Goal: Information Seeking & Learning: Check status

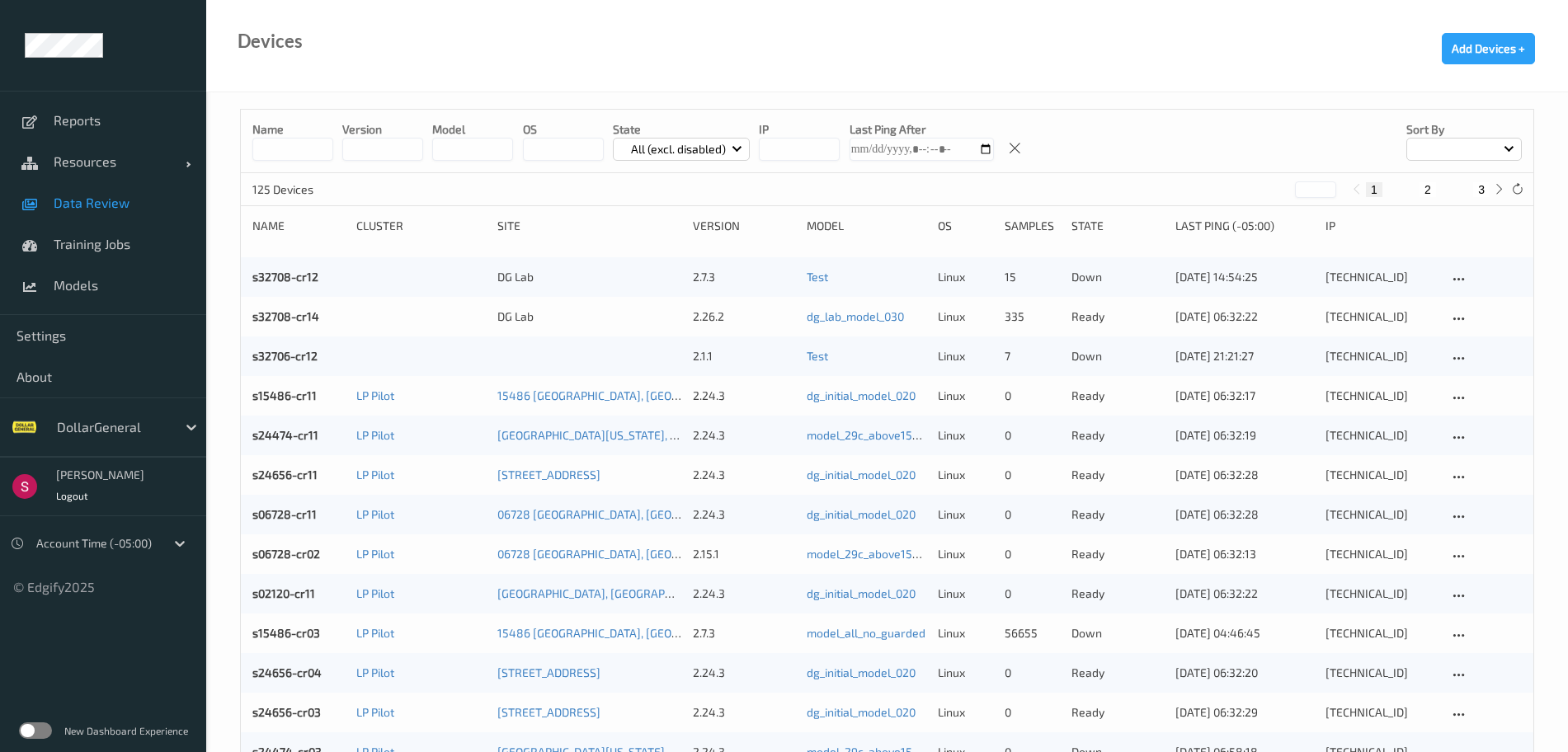
click at [111, 217] on link "Data Review" at bounding box center [103, 203] width 206 height 41
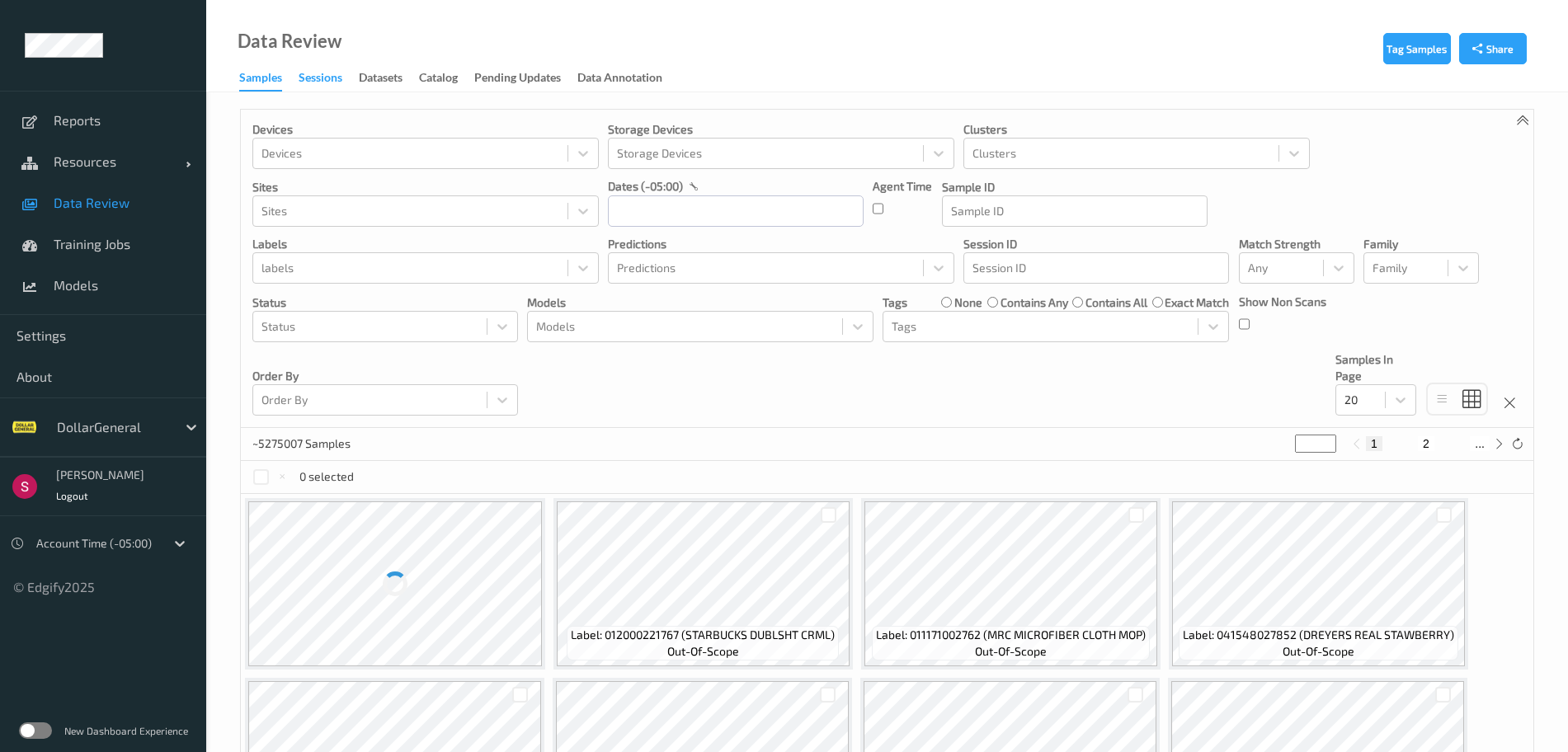
click at [332, 80] on div "Sessions" at bounding box center [320, 79] width 44 height 20
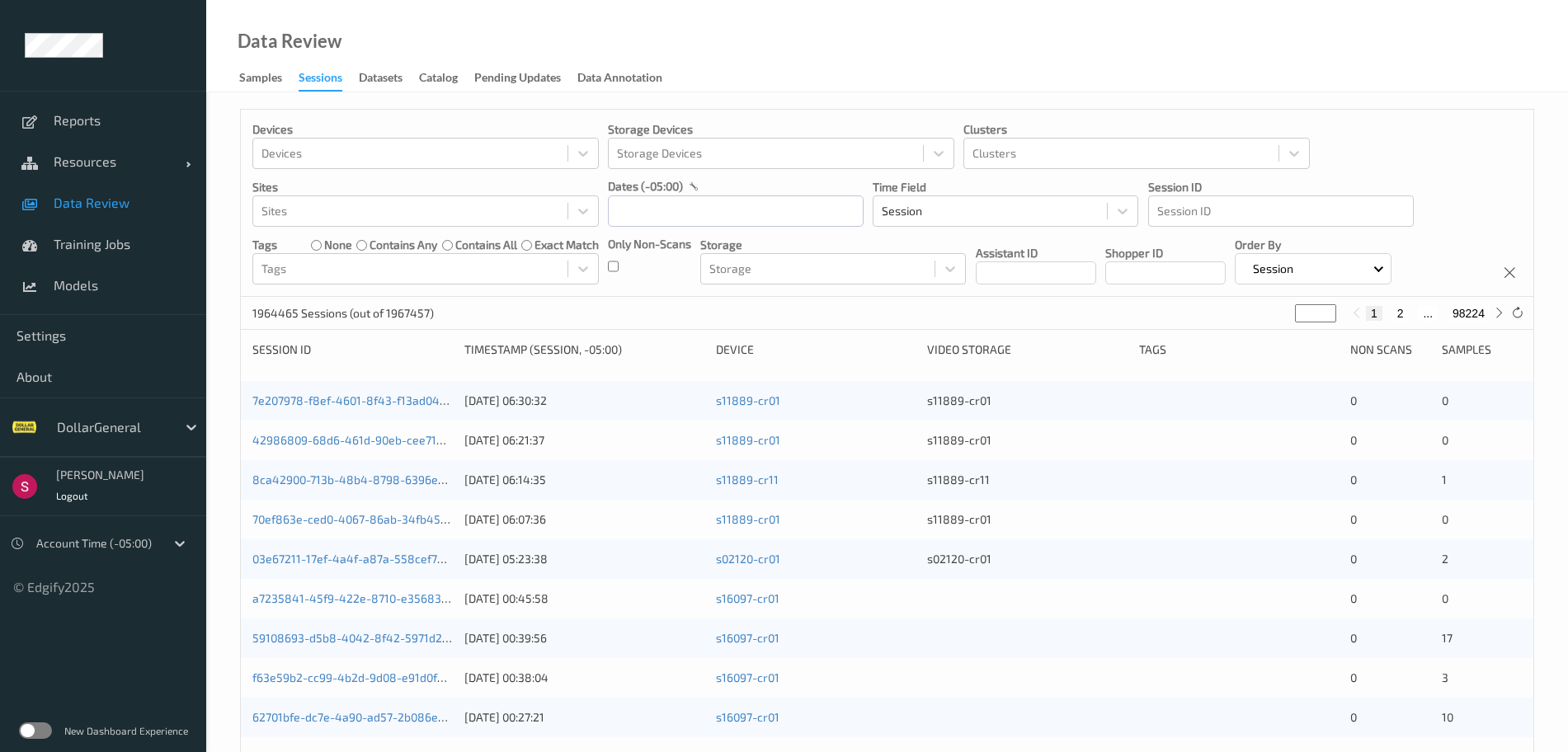
click at [48, 725] on label at bounding box center [35, 731] width 33 height 17
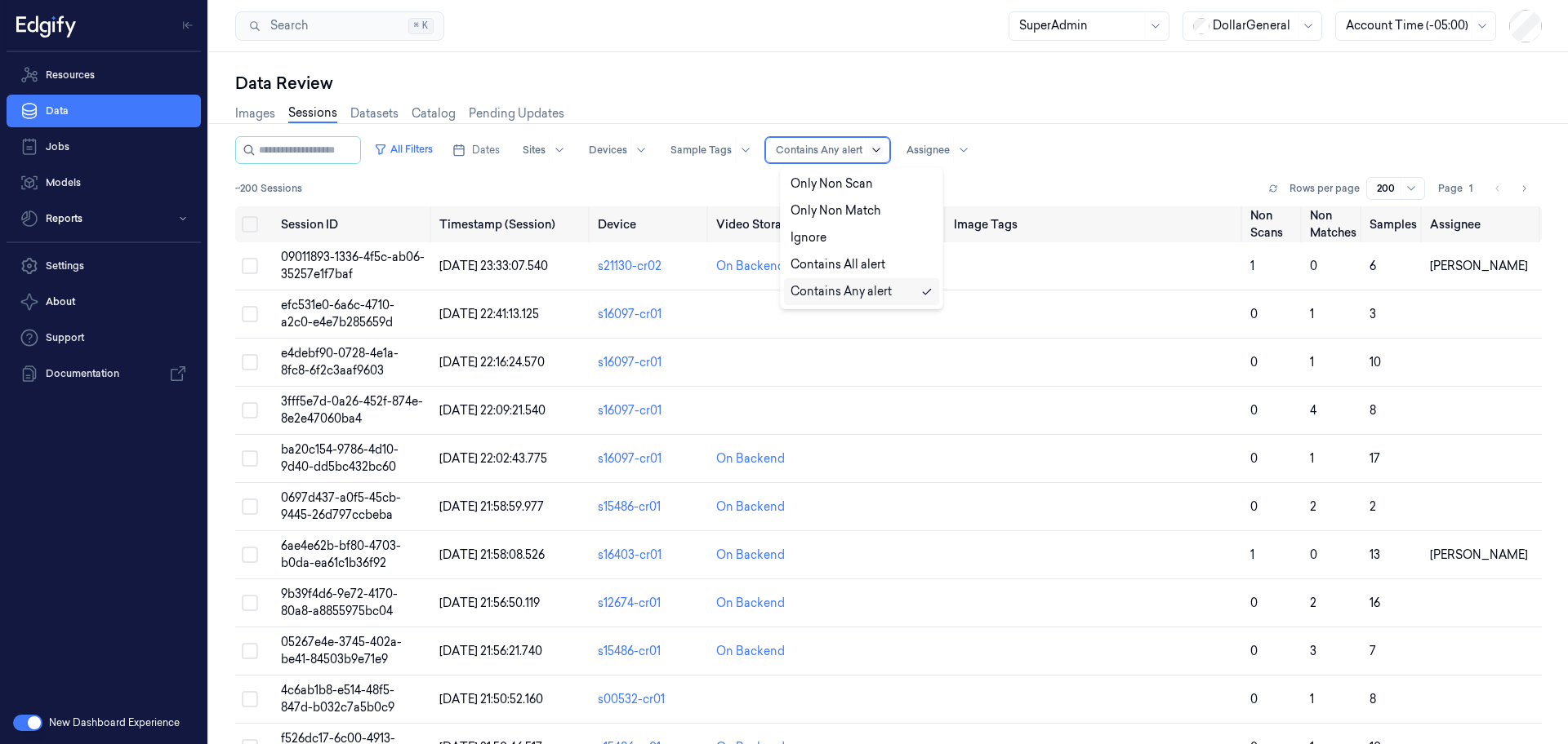
click at [883, 152] on icon at bounding box center [876, 150] width 13 height 13
click at [679, 173] on div "All Filters Dates Sites Devices Sample Tags Alert Type Contains Any alert Assig…" at bounding box center [888, 171] width 1307 height 71
click at [860, 144] on div at bounding box center [818, 150] width 86 height 15
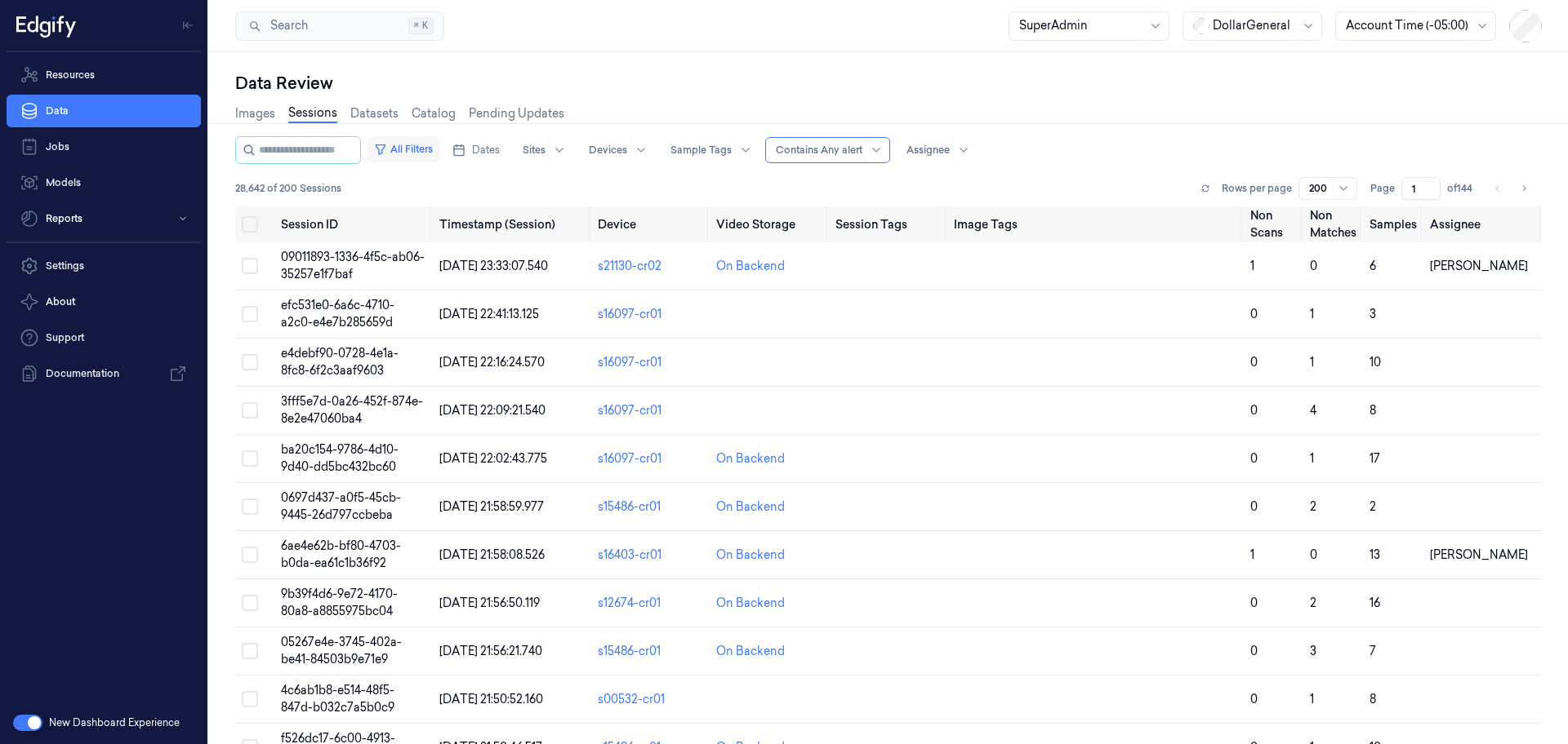
click at [439, 153] on button "All Filters" at bounding box center [404, 149] width 71 height 26
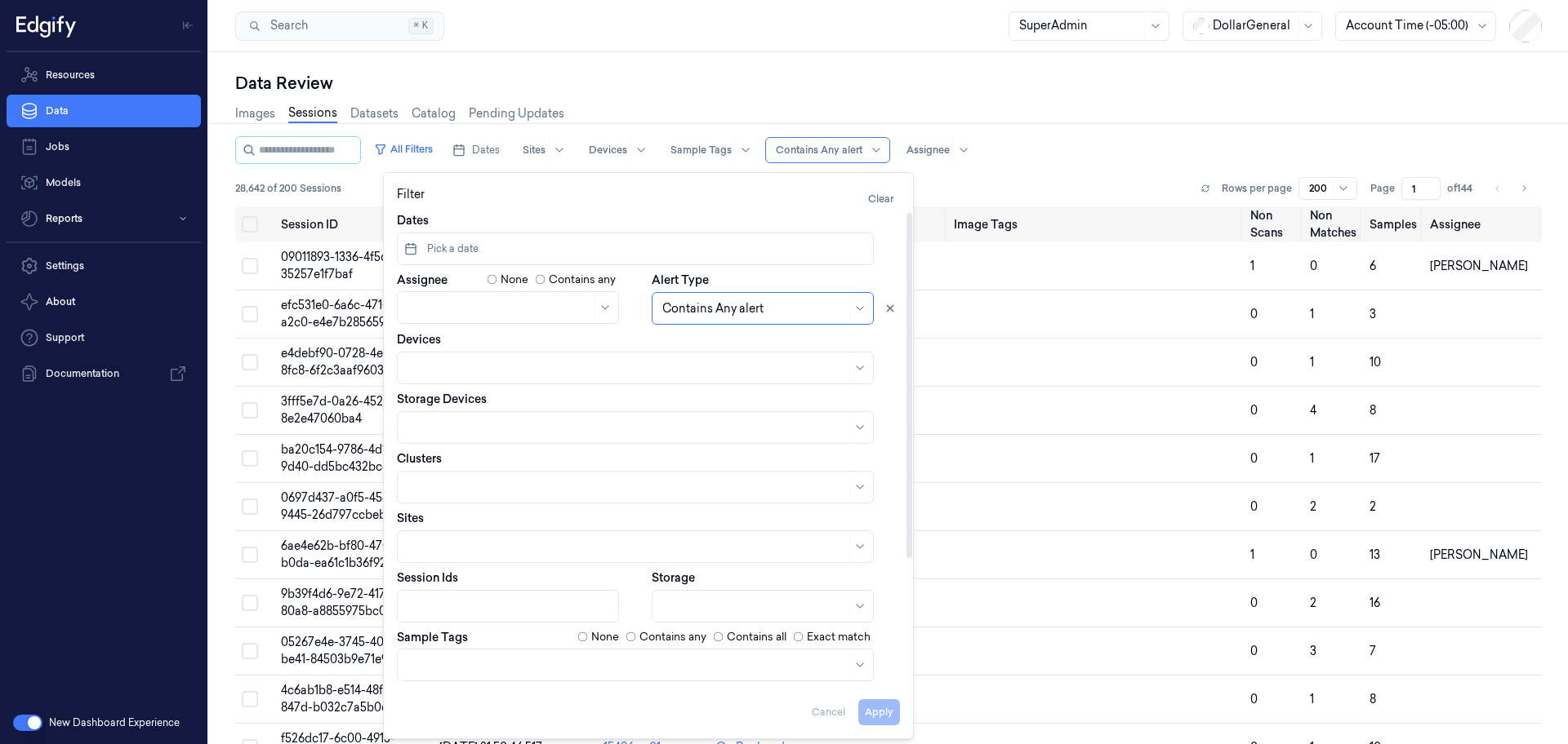
click at [438, 243] on span "Pick a date" at bounding box center [451, 248] width 55 height 15
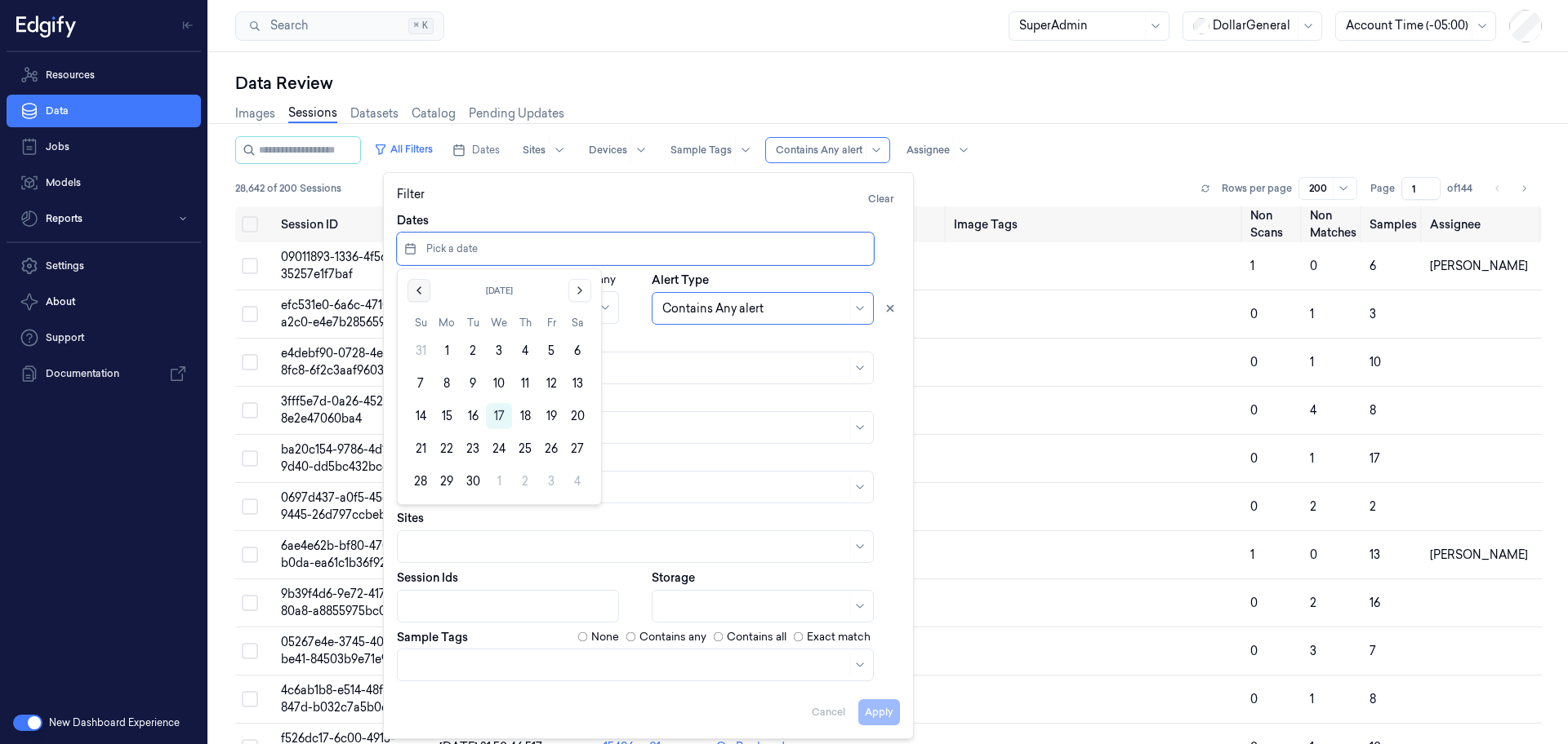
click at [420, 281] on button "Go to the Previous Month" at bounding box center [418, 290] width 23 height 23
click at [420, 478] on button "24" at bounding box center [420, 482] width 26 height 26
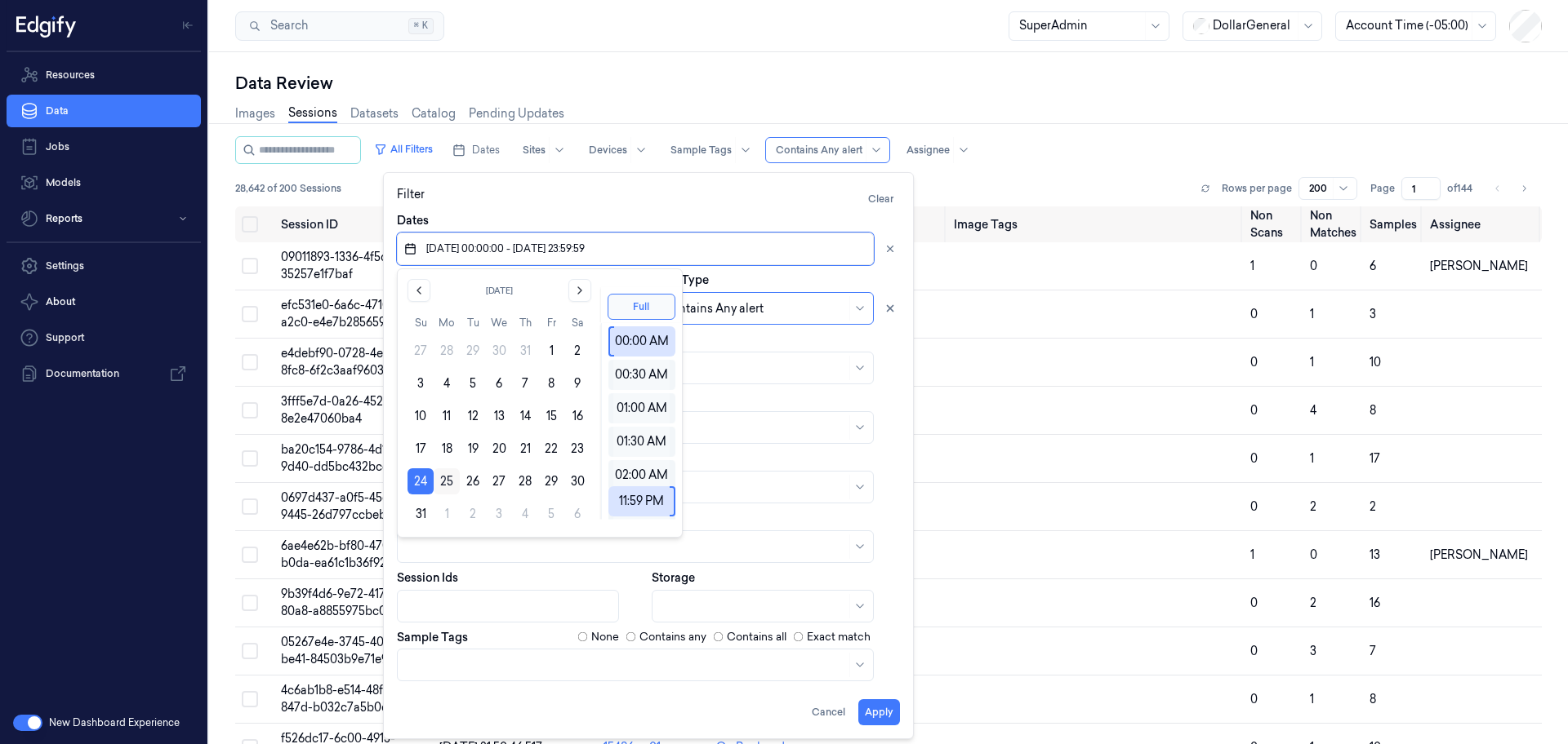
click at [451, 484] on button "25" at bounding box center [446, 482] width 26 height 26
click at [416, 511] on button "31" at bounding box center [420, 514] width 26 height 26
type input "25/08/2025 00:00:00 - 31/08/2025 23:59:59"
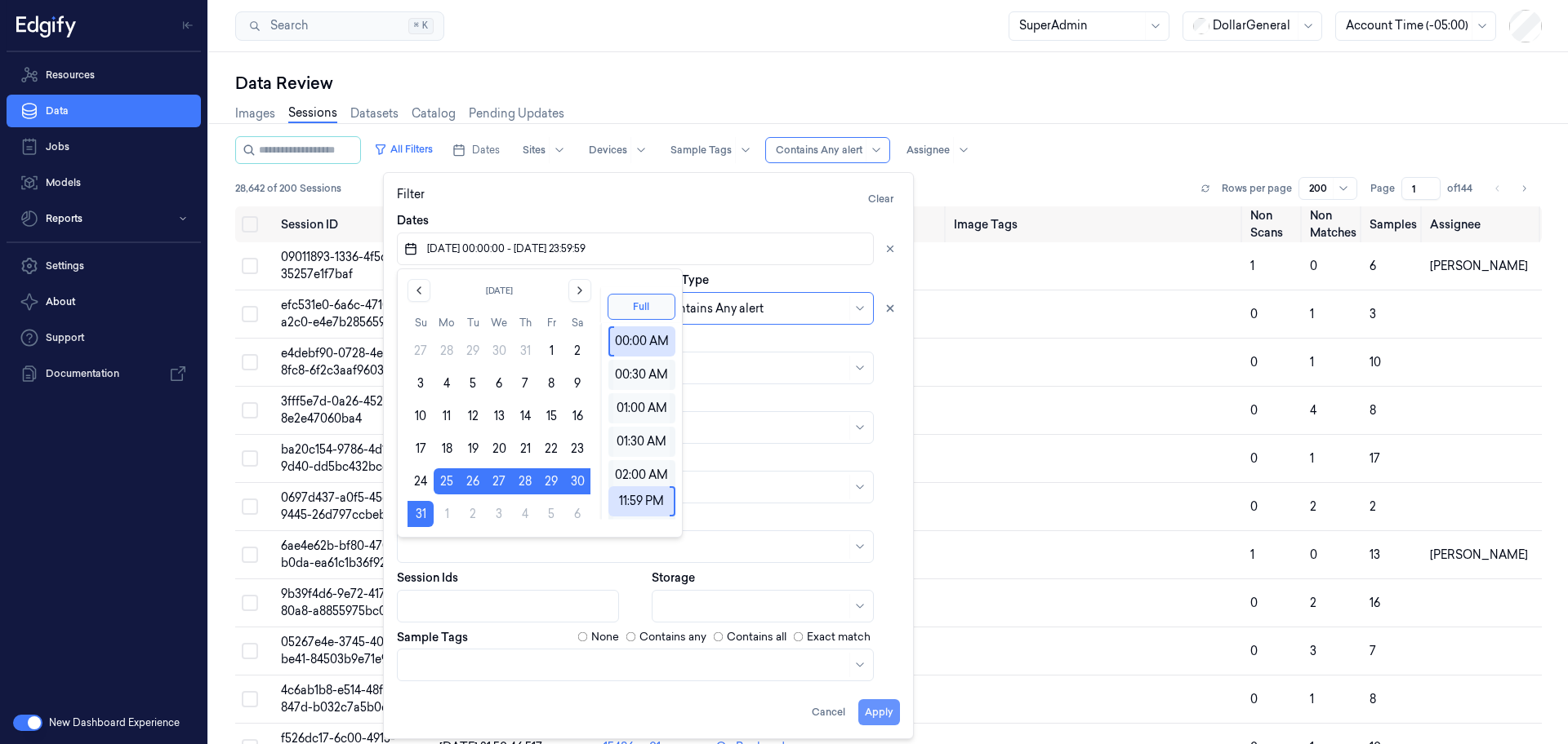
click at [879, 714] on button "Apply" at bounding box center [879, 713] width 42 height 26
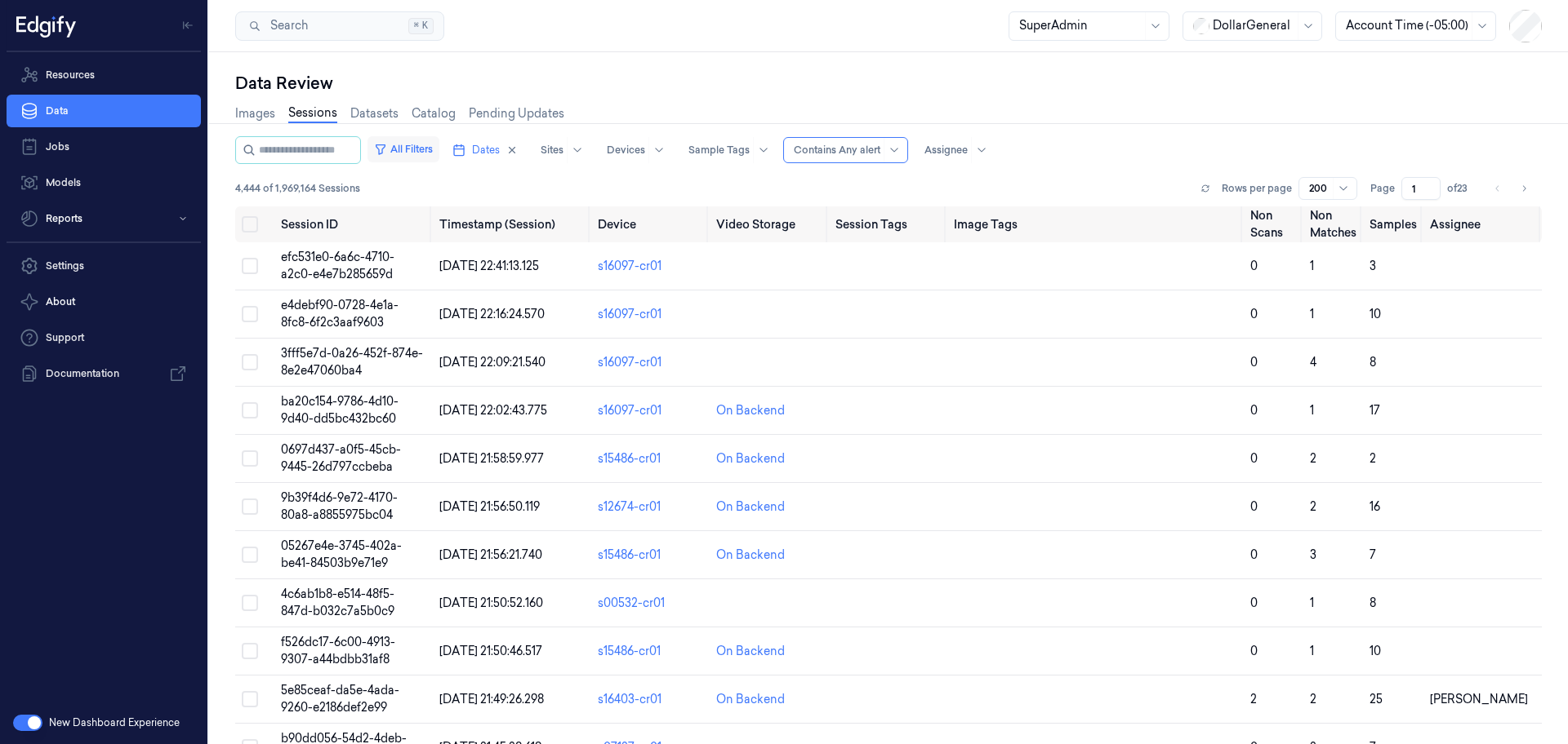
click at [432, 149] on button "All Filters" at bounding box center [404, 149] width 71 height 26
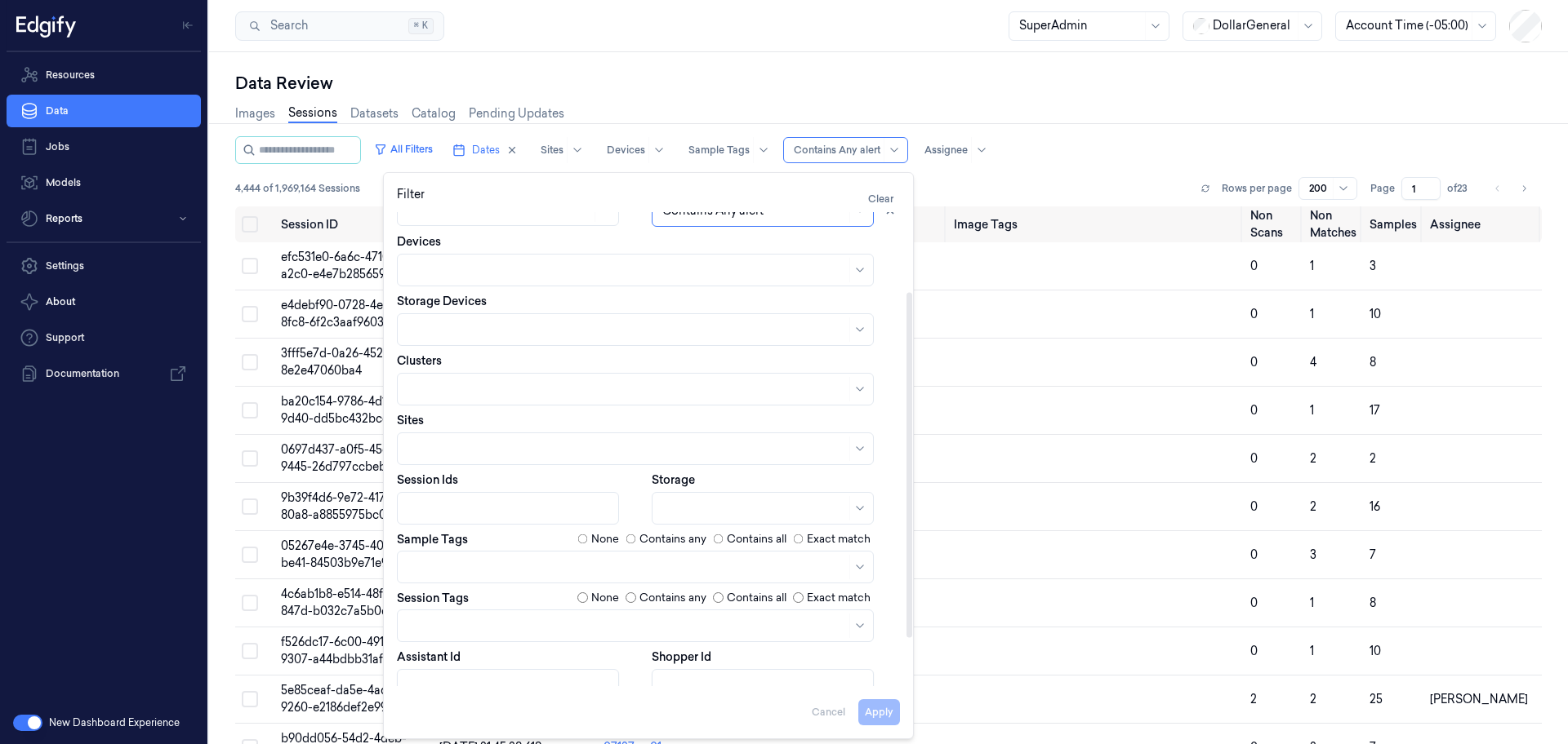
scroll to position [110, 0]
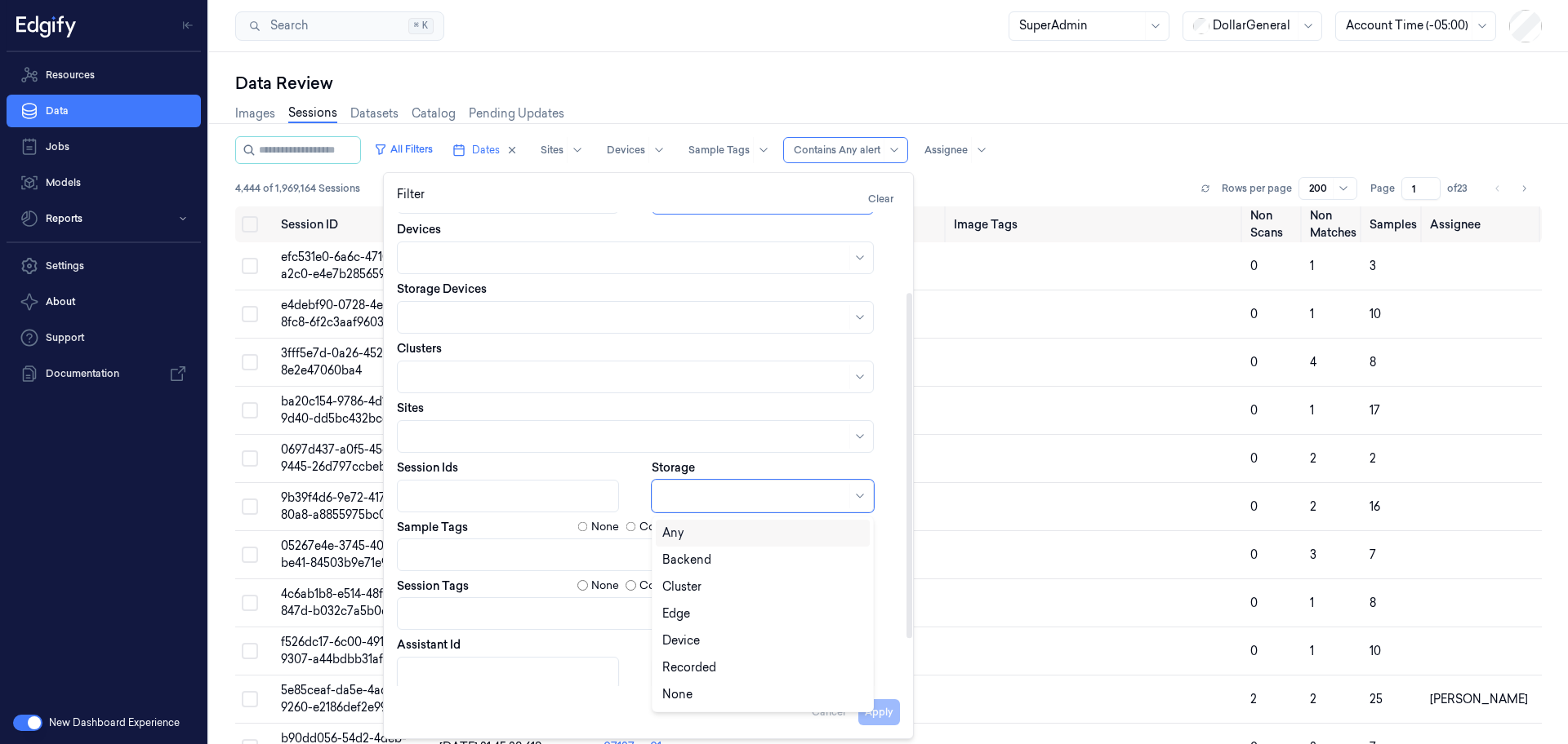
click at [676, 488] on div at bounding box center [754, 497] width 184 height 17
click at [698, 563] on div "Backend" at bounding box center [687, 560] width 49 height 17
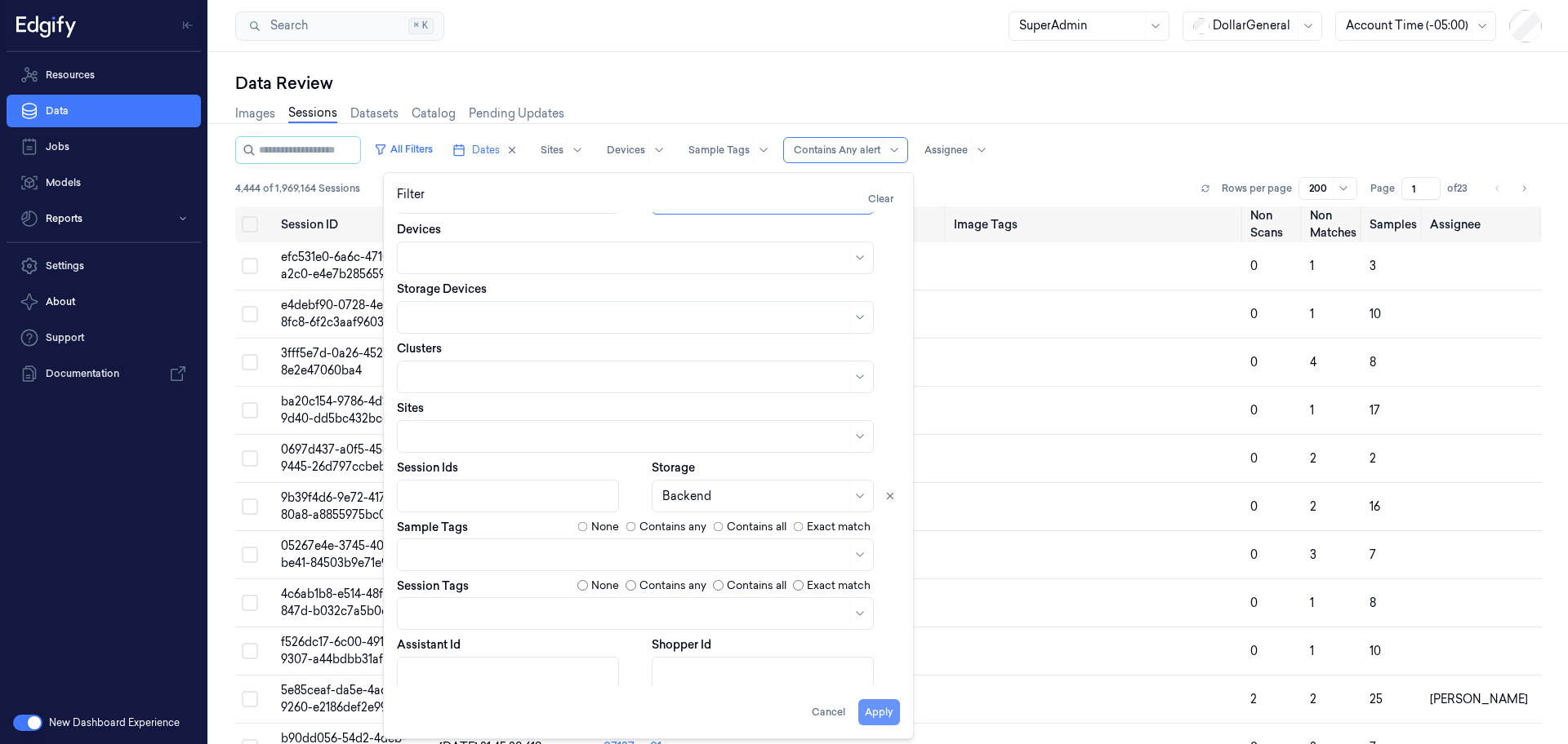
click at [876, 707] on button "Apply" at bounding box center [879, 713] width 42 height 26
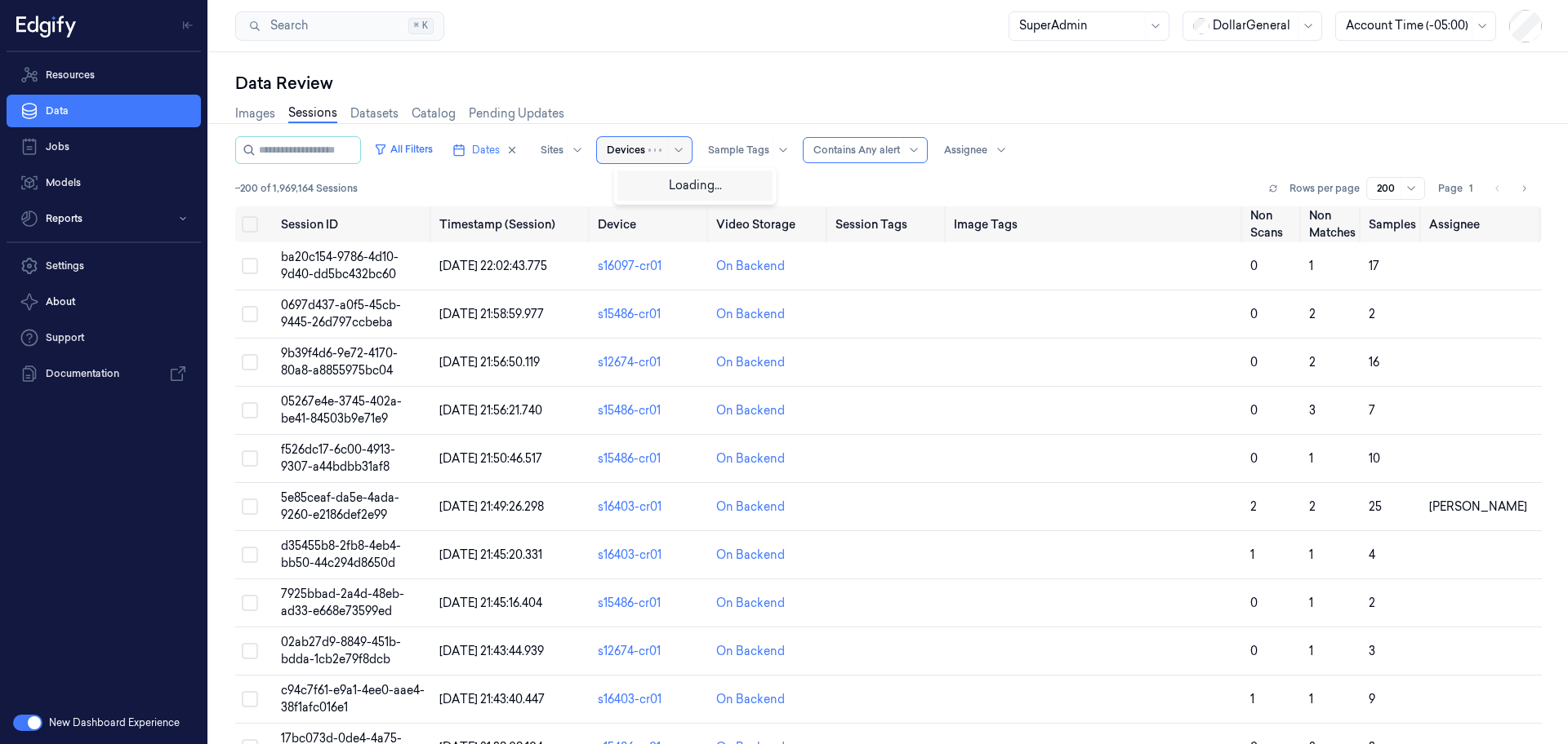
click at [635, 149] on div at bounding box center [626, 150] width 38 height 15
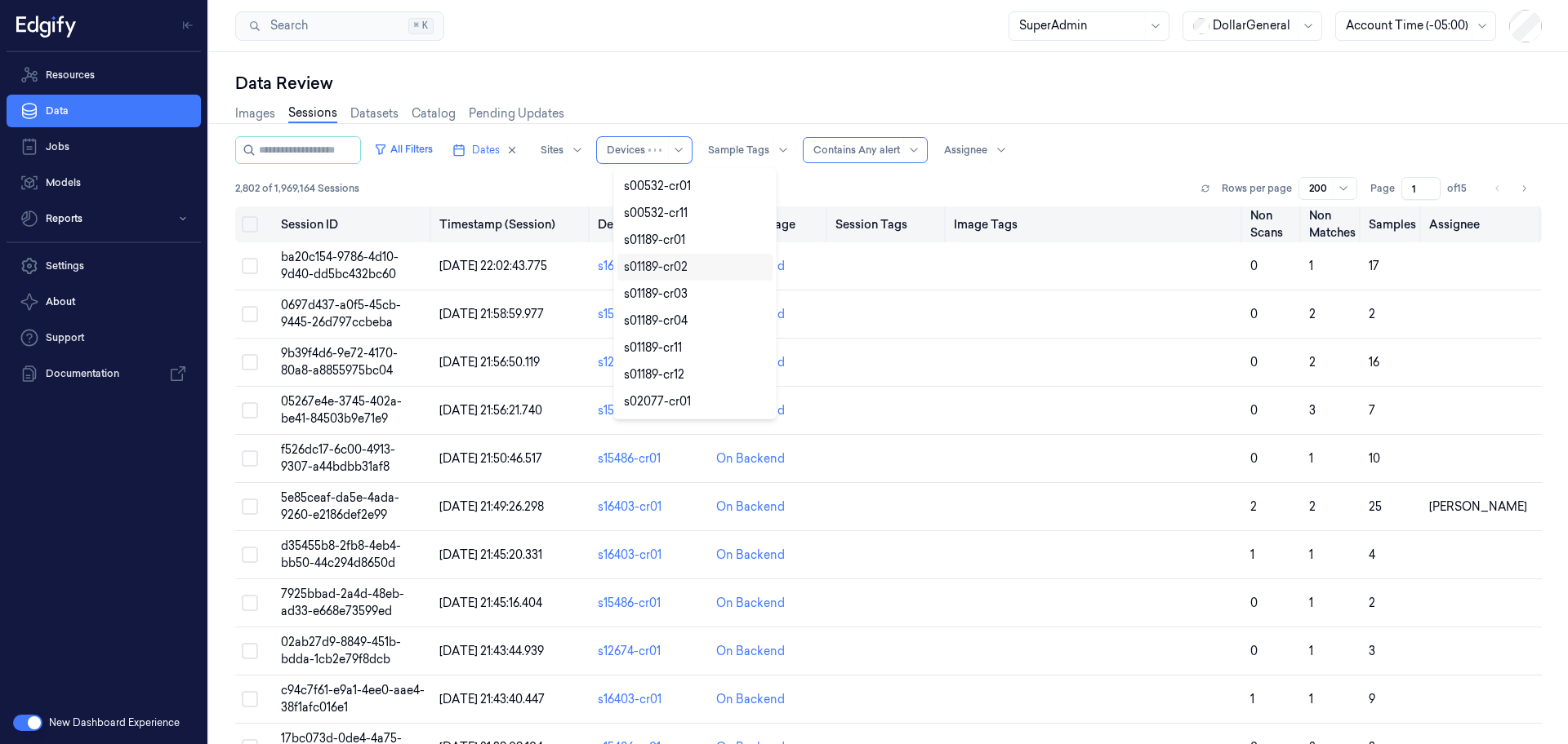
scroll to position [25, 0]
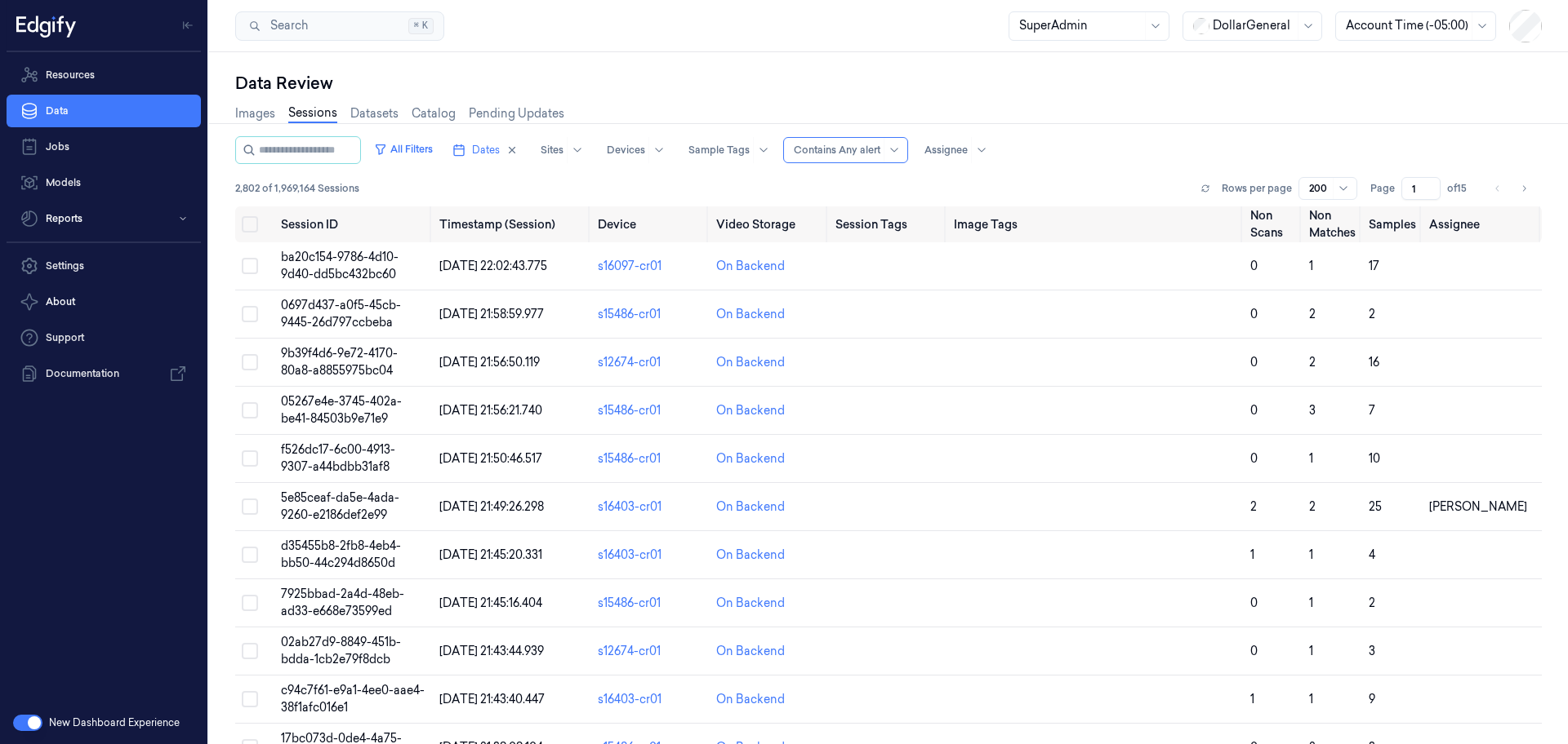
click at [562, 179] on div "2,802 of 1,969,164 Sessions Rows per page 200 Page 1 of 15" at bounding box center [888, 188] width 1307 height 23
click at [414, 153] on button "All Filters" at bounding box center [404, 149] width 71 height 26
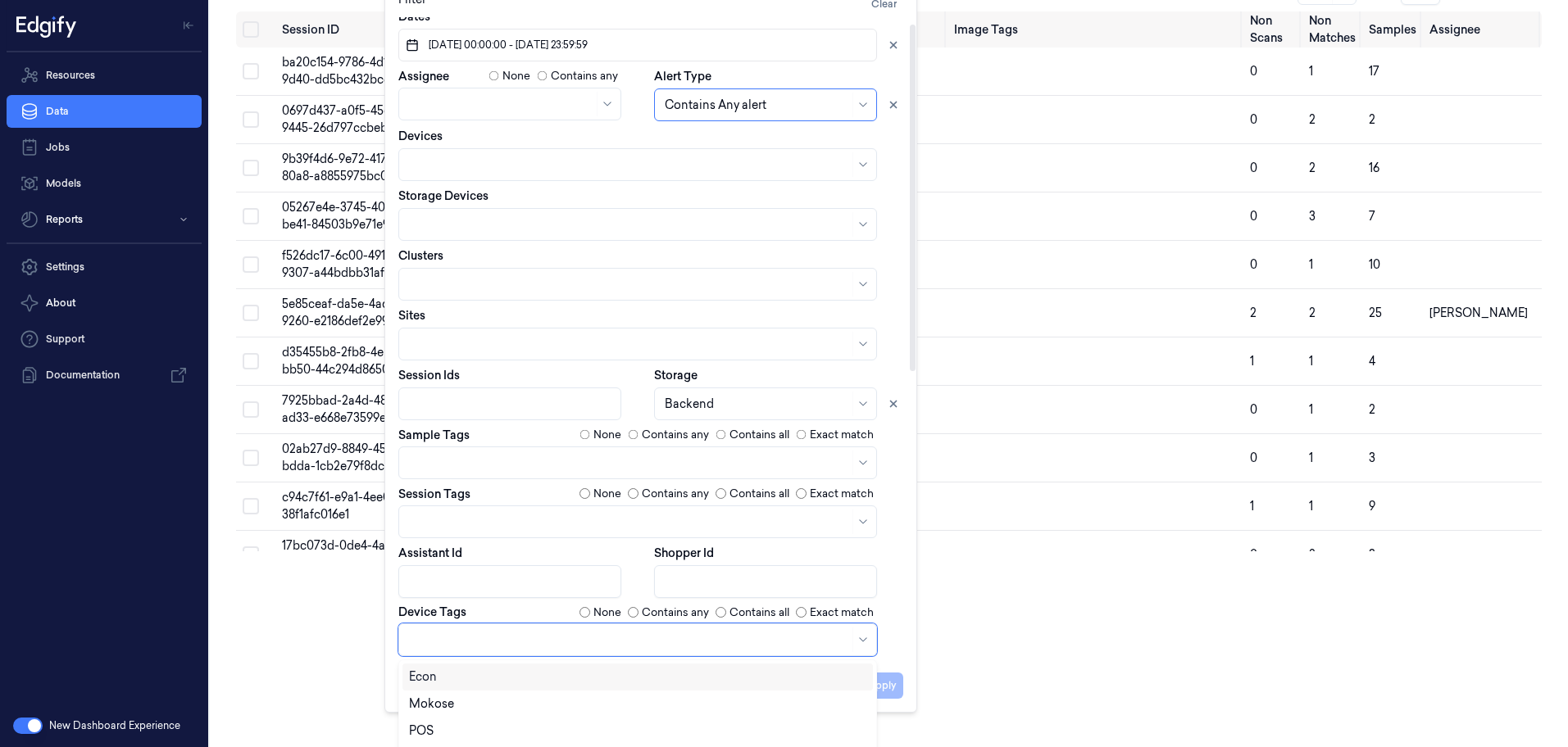
scroll to position [9, 0]
click at [611, 551] on body "Resources Data Jobs Models Reports Settings About Support Documentation New Das…" at bounding box center [784, 178] width 1568 height 747
click at [611, 671] on div "SCO" at bounding box center [637, 680] width 458 height 17
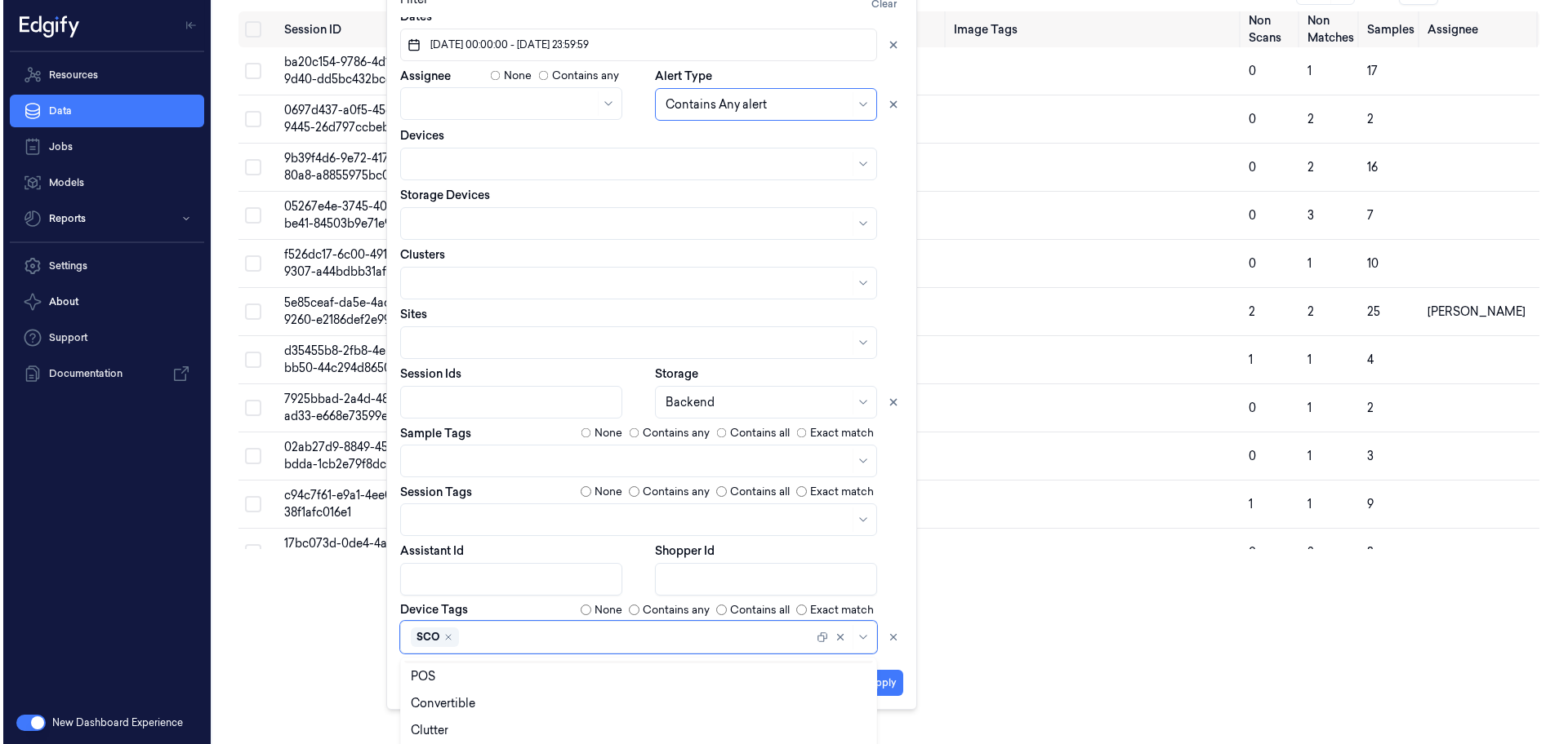
scroll to position [0, 0]
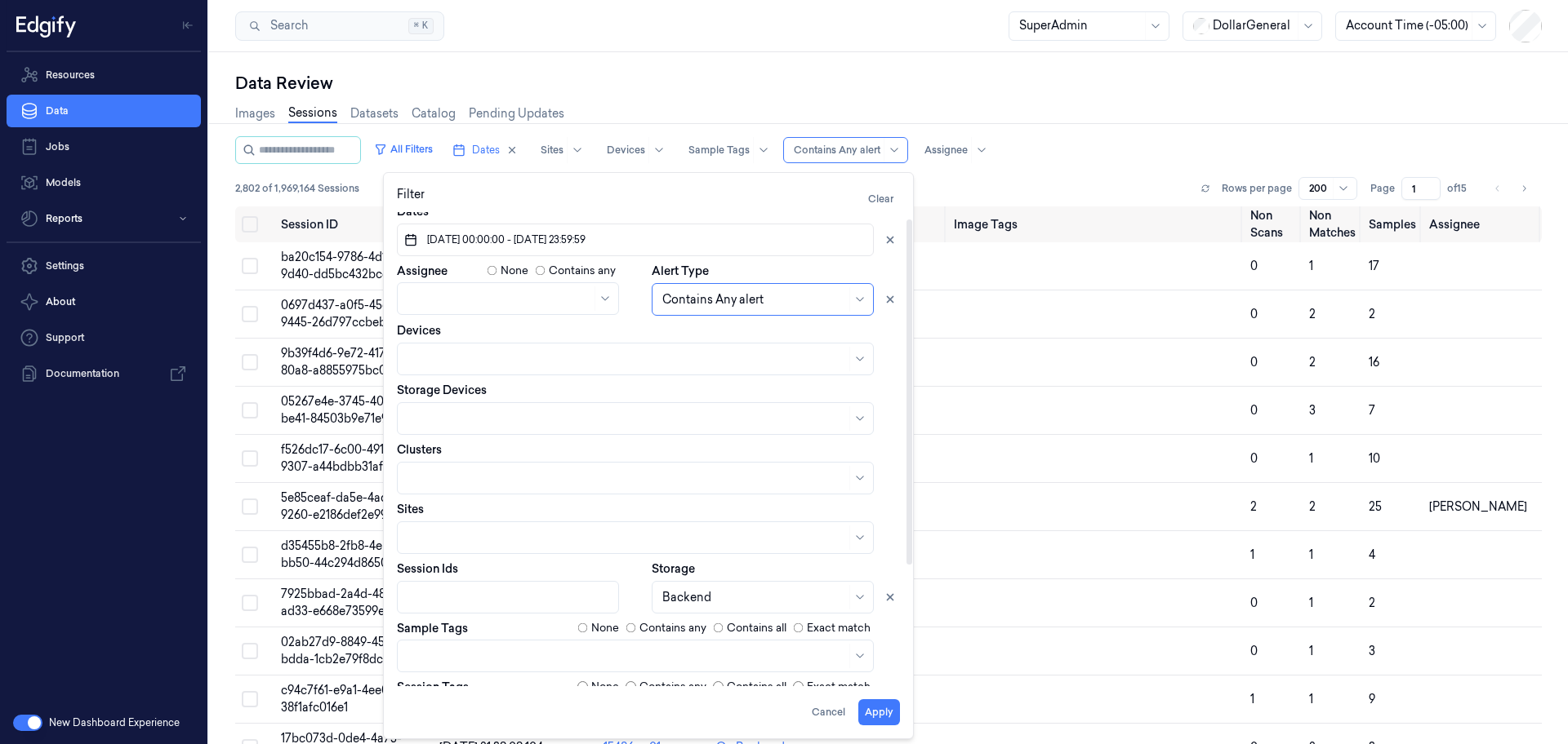
click at [889, 660] on div "Filter Clear Dates 25/08/2025 00:00:00 - 31/08/2025 23:59:59 Assignee None Cont…" at bounding box center [648, 456] width 503 height 539
click at [876, 711] on button "Apply" at bounding box center [879, 713] width 42 height 26
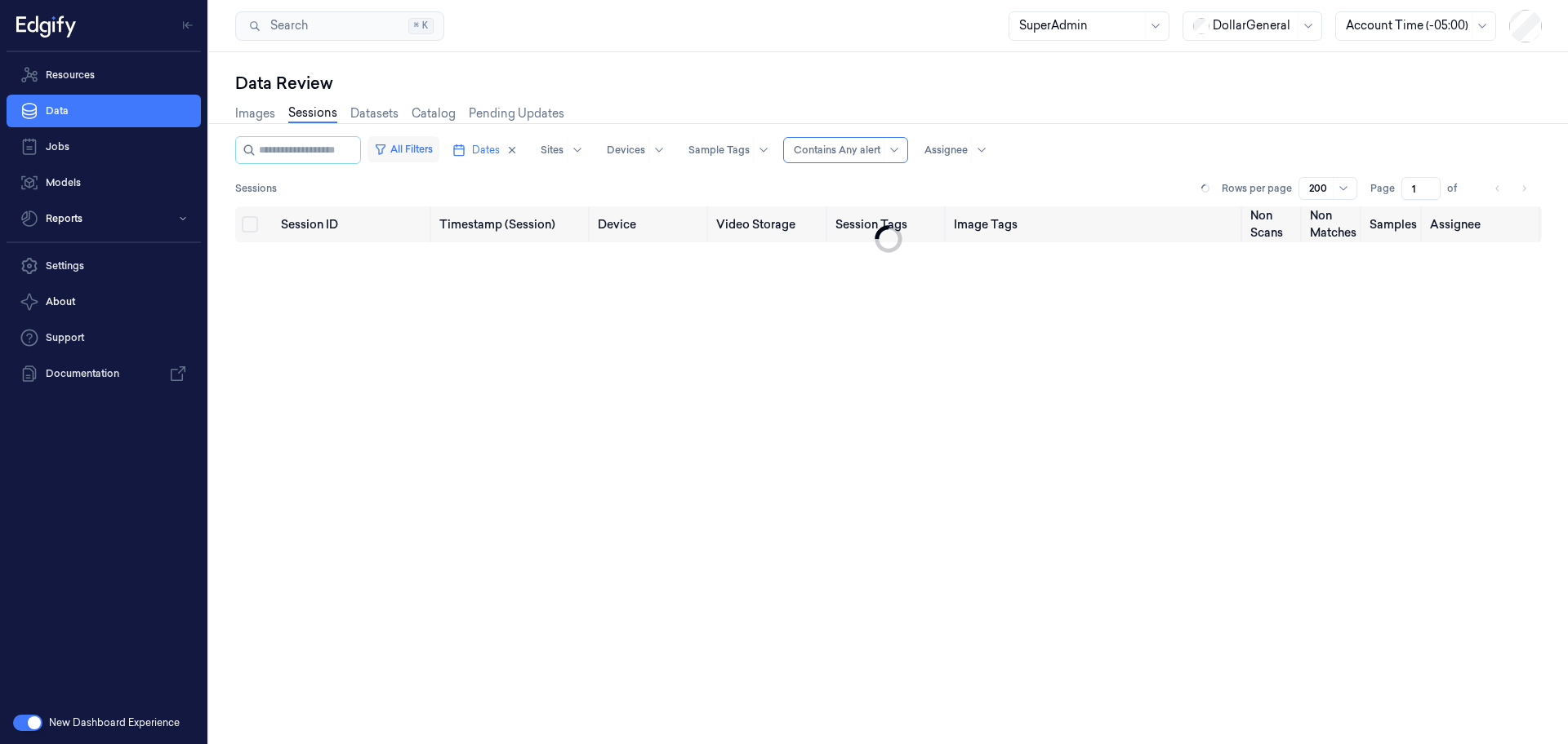
click at [418, 154] on button "All Filters" at bounding box center [404, 149] width 71 height 26
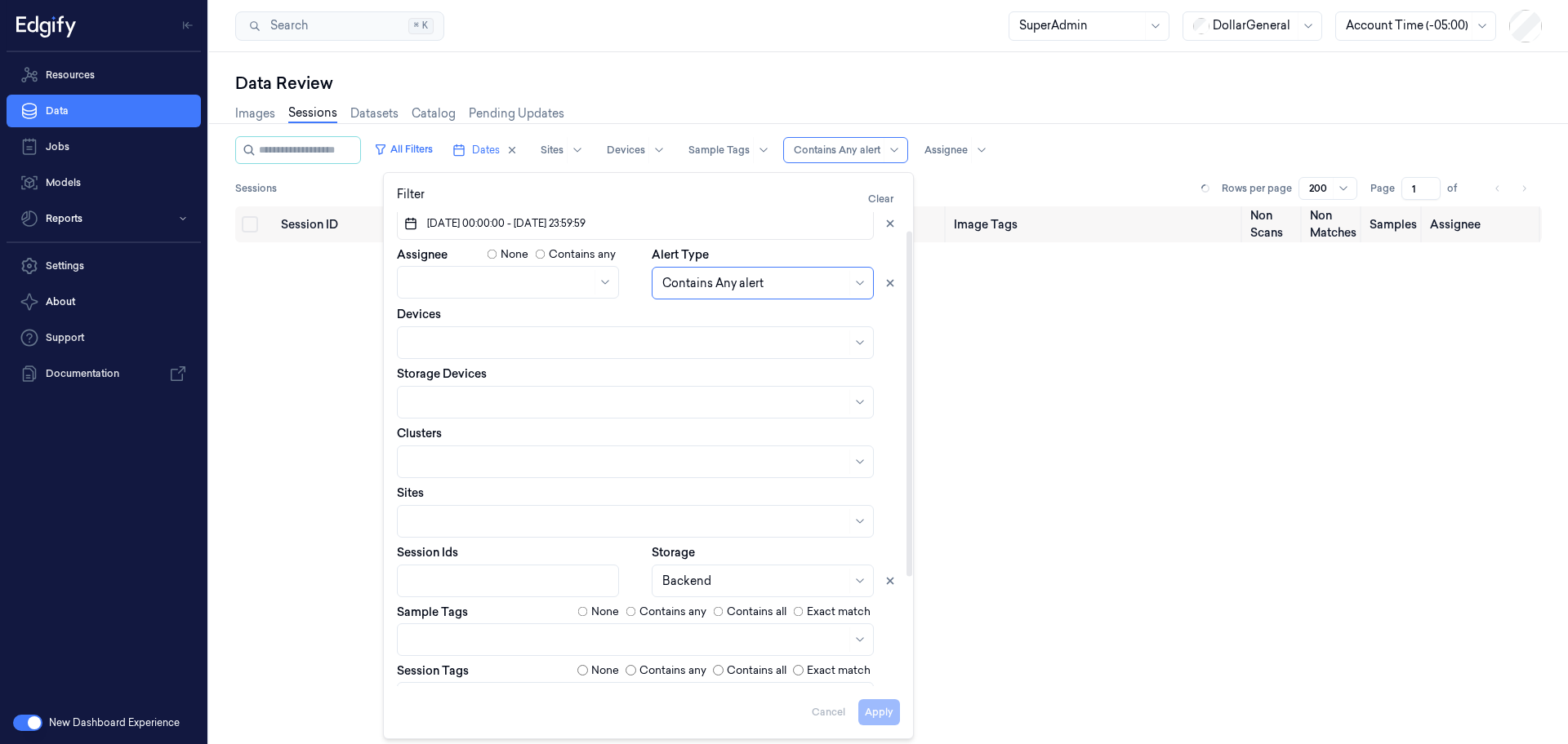
scroll to position [174, 0]
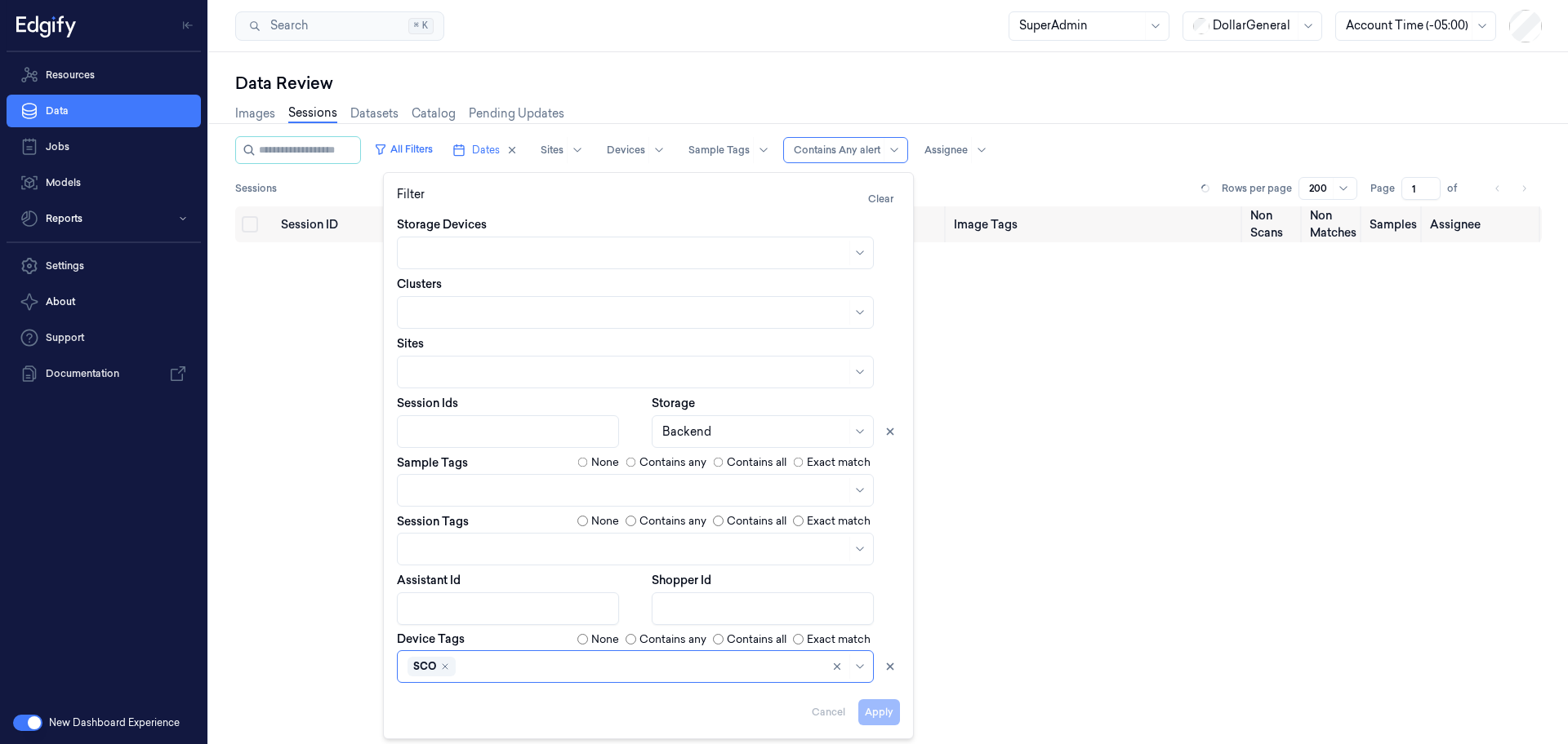
click at [336, 181] on div "Sessions Rows per page 200 Page 1 of" at bounding box center [888, 188] width 1307 height 23
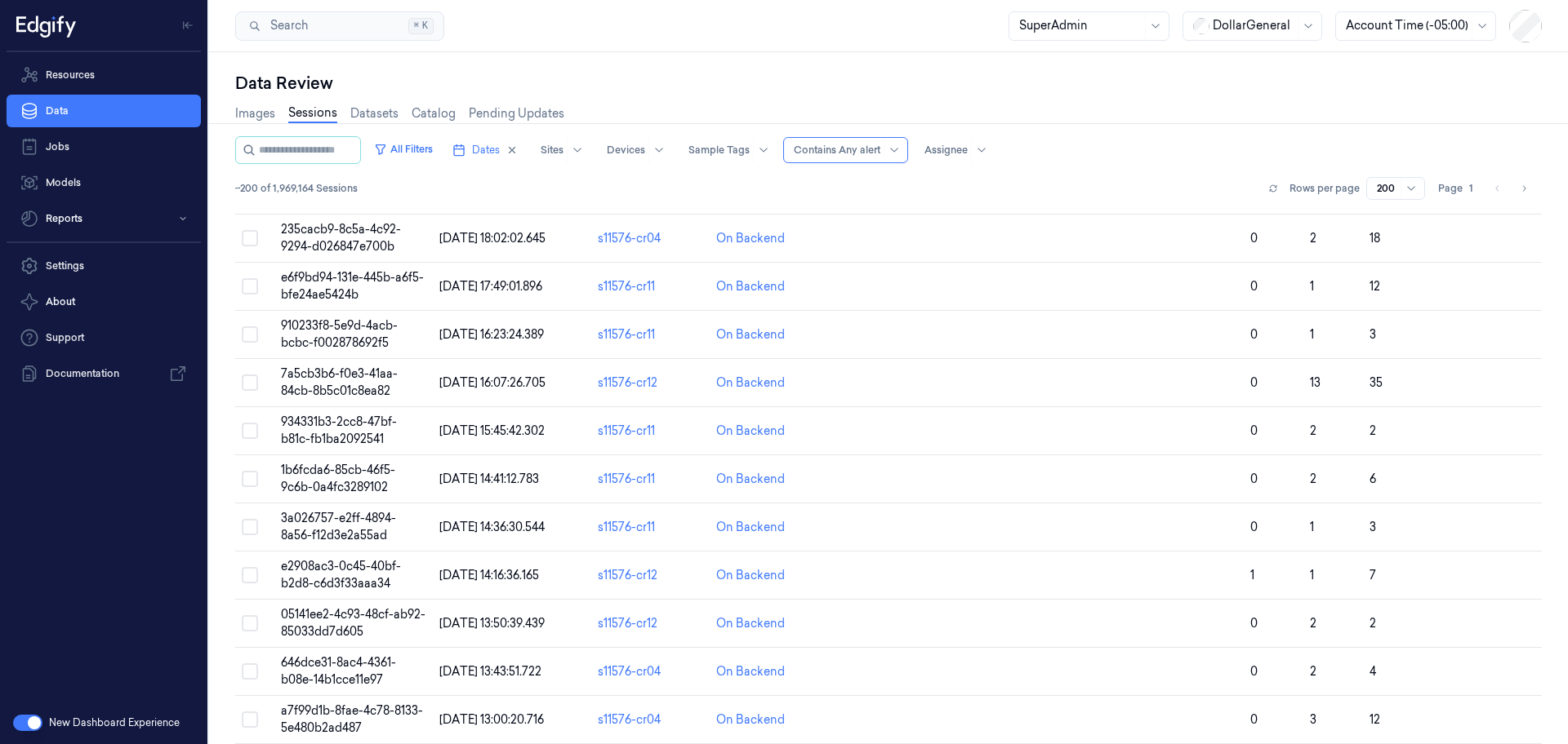
scroll to position [0, 0]
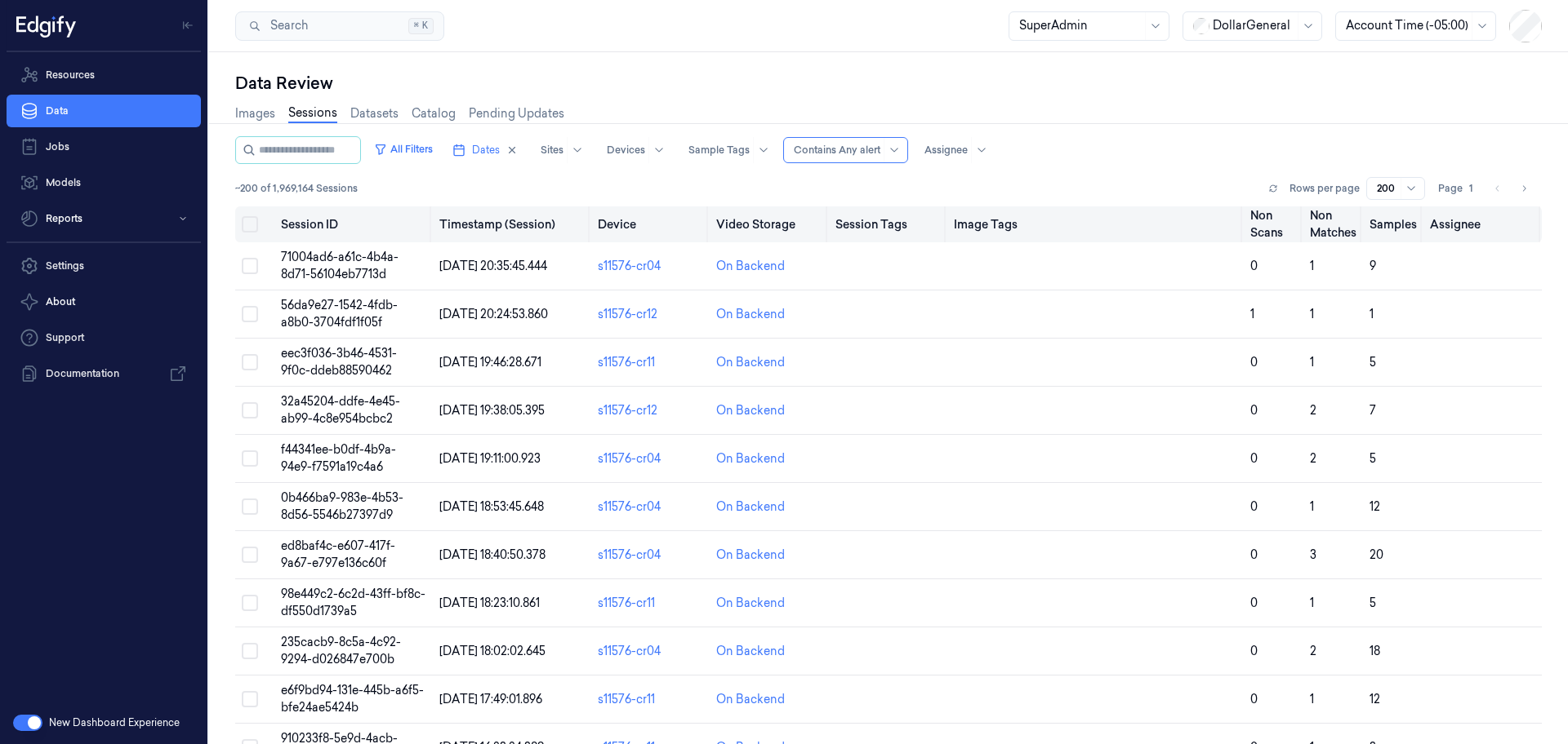
click at [1257, 220] on th "Non Scans" at bounding box center [1273, 224] width 59 height 36
click at [1252, 213] on th "Non Scans" at bounding box center [1273, 224] width 59 height 36
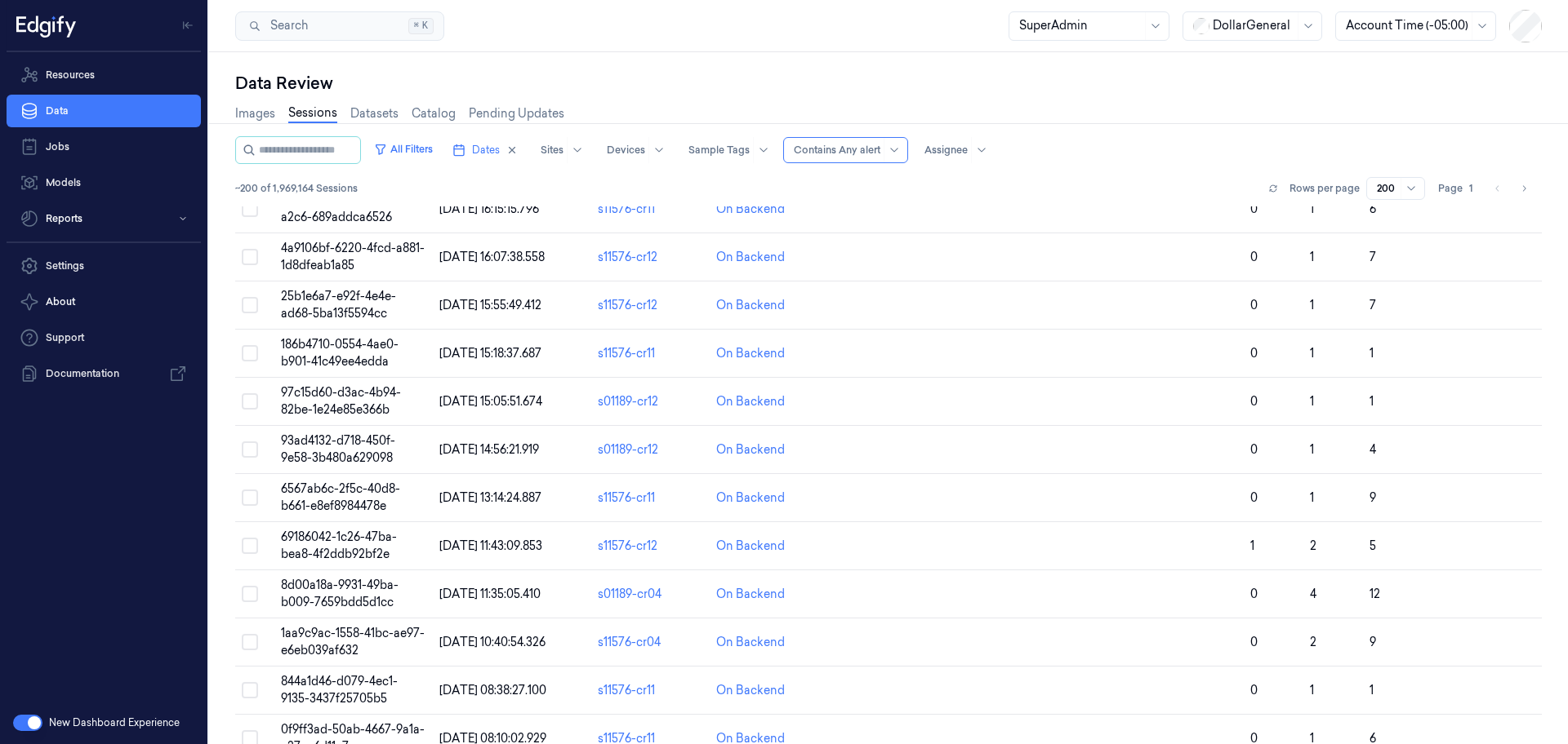
scroll to position [1944, 0]
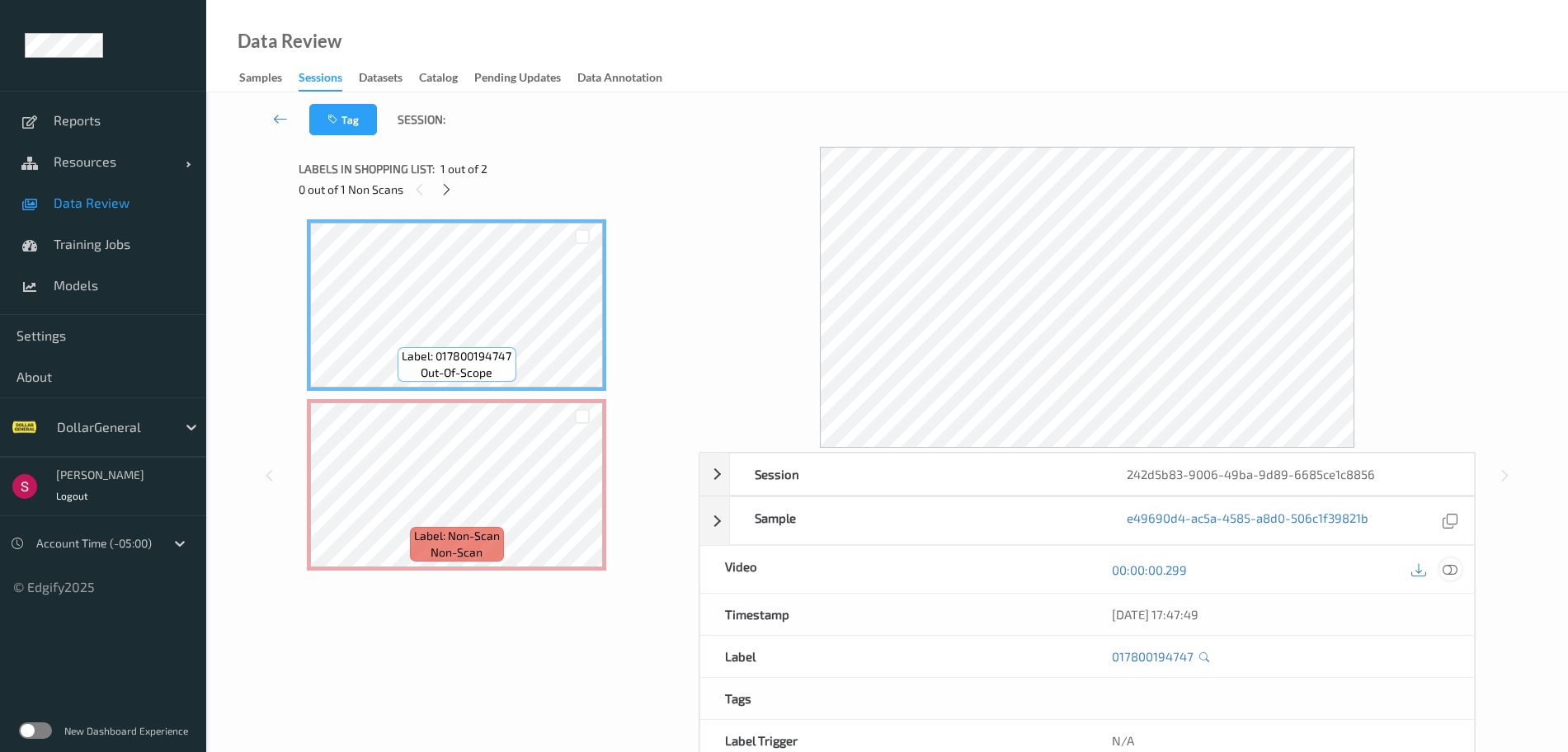
click at [1454, 568] on icon at bounding box center [1450, 570] width 15 height 15
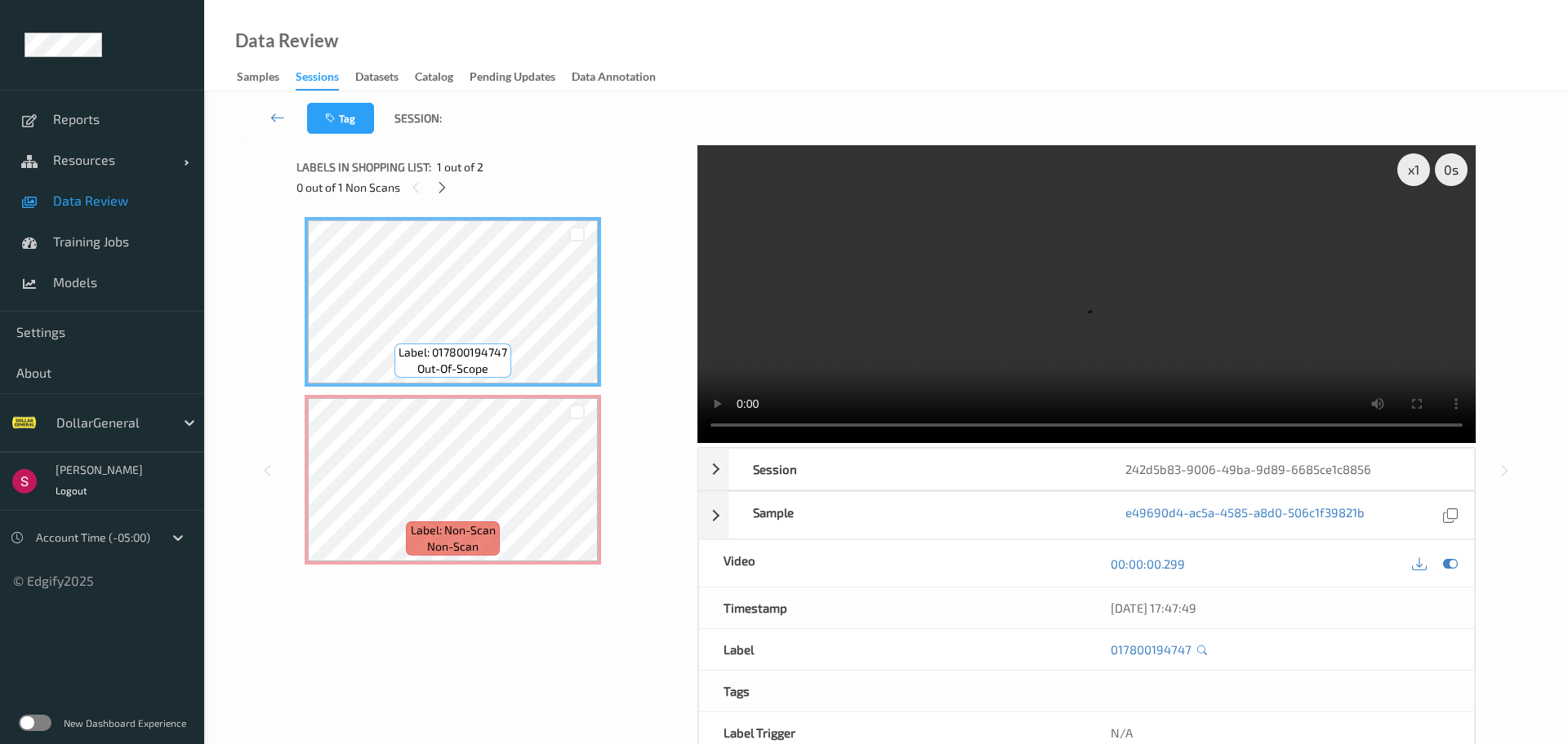
click at [45, 725] on label at bounding box center [35, 723] width 32 height 17
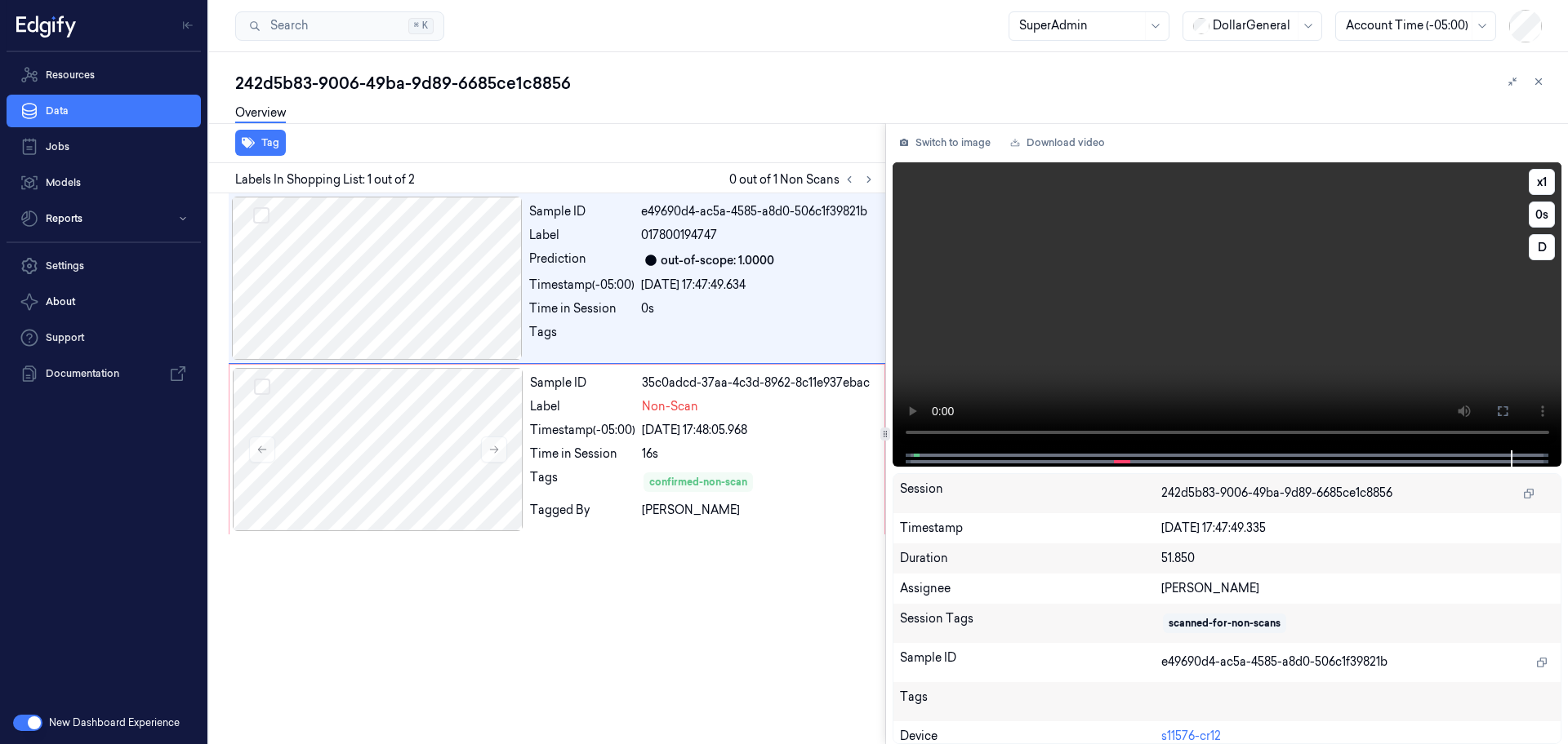
click at [1067, 453] on div at bounding box center [1226, 458] width 635 height 17
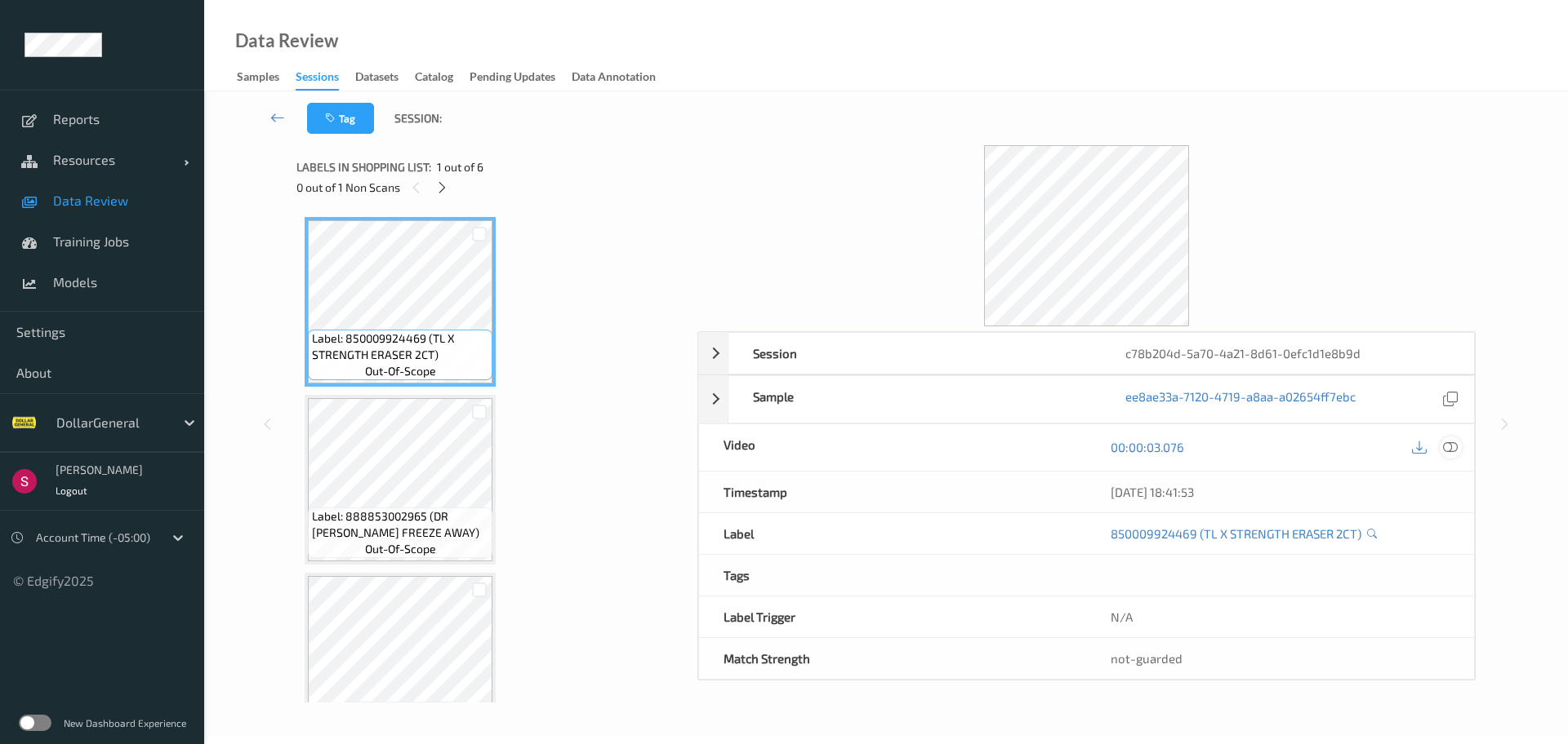
click at [1449, 448] on icon at bounding box center [1449, 447] width 15 height 15
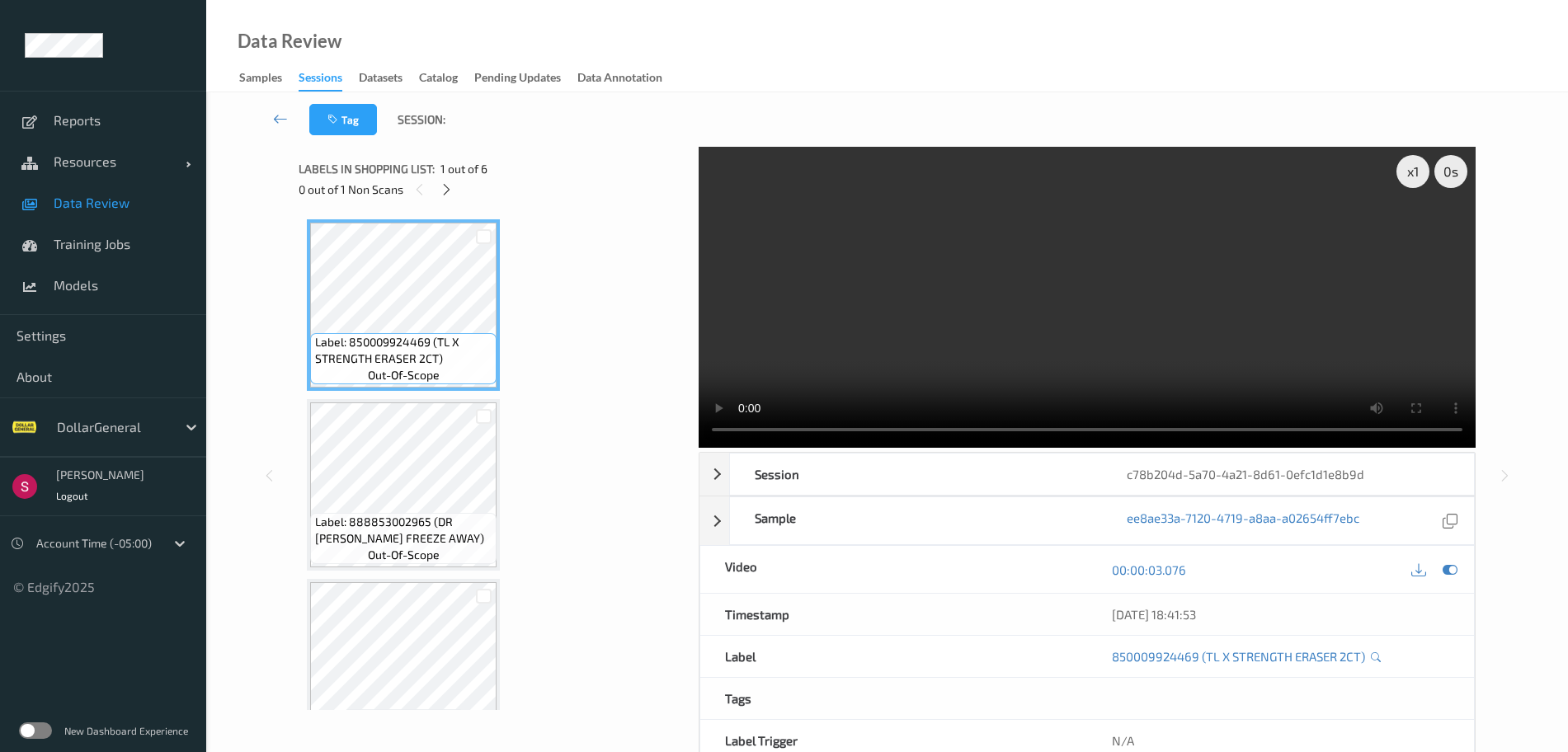
click at [37, 725] on label at bounding box center [35, 731] width 33 height 17
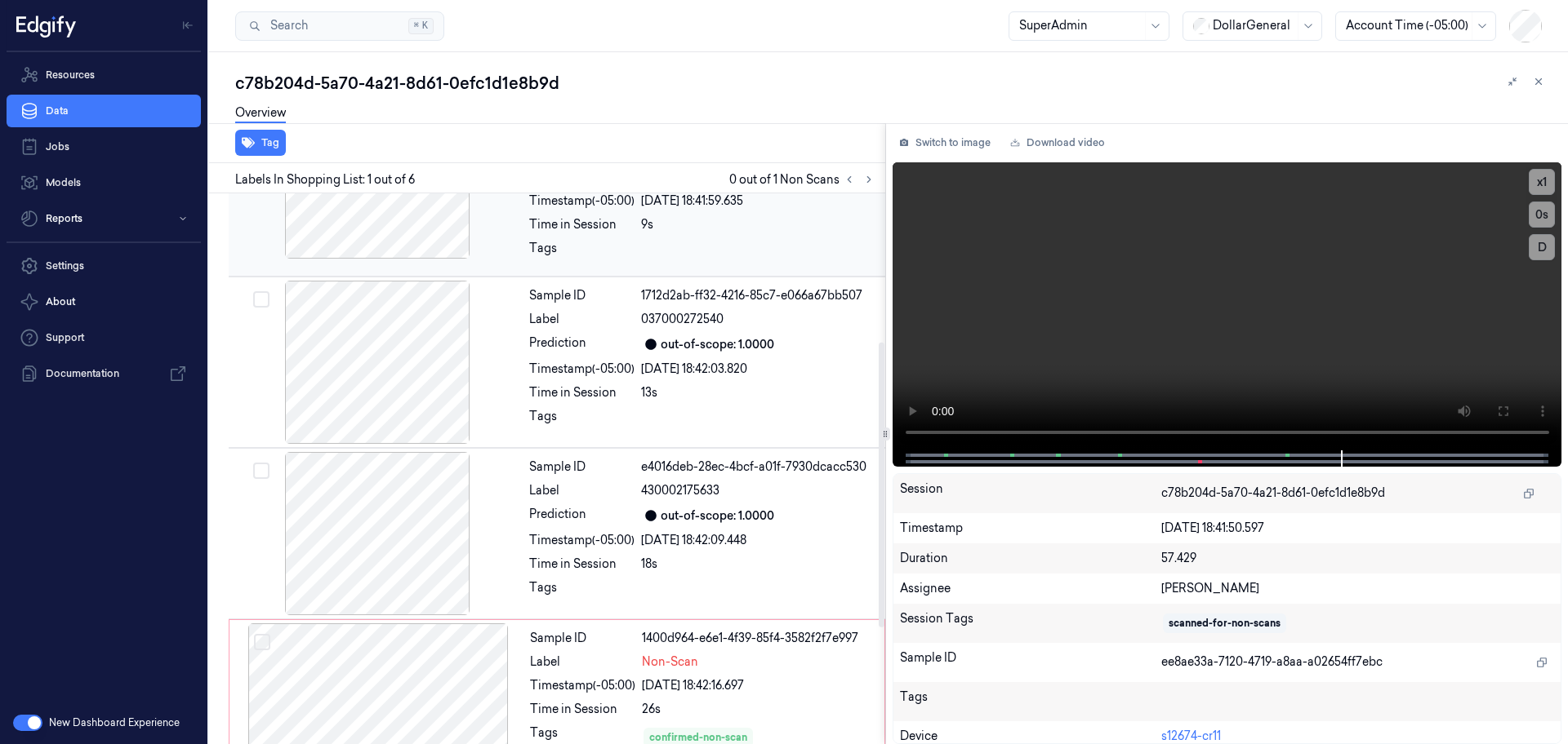
scroll to position [289, 0]
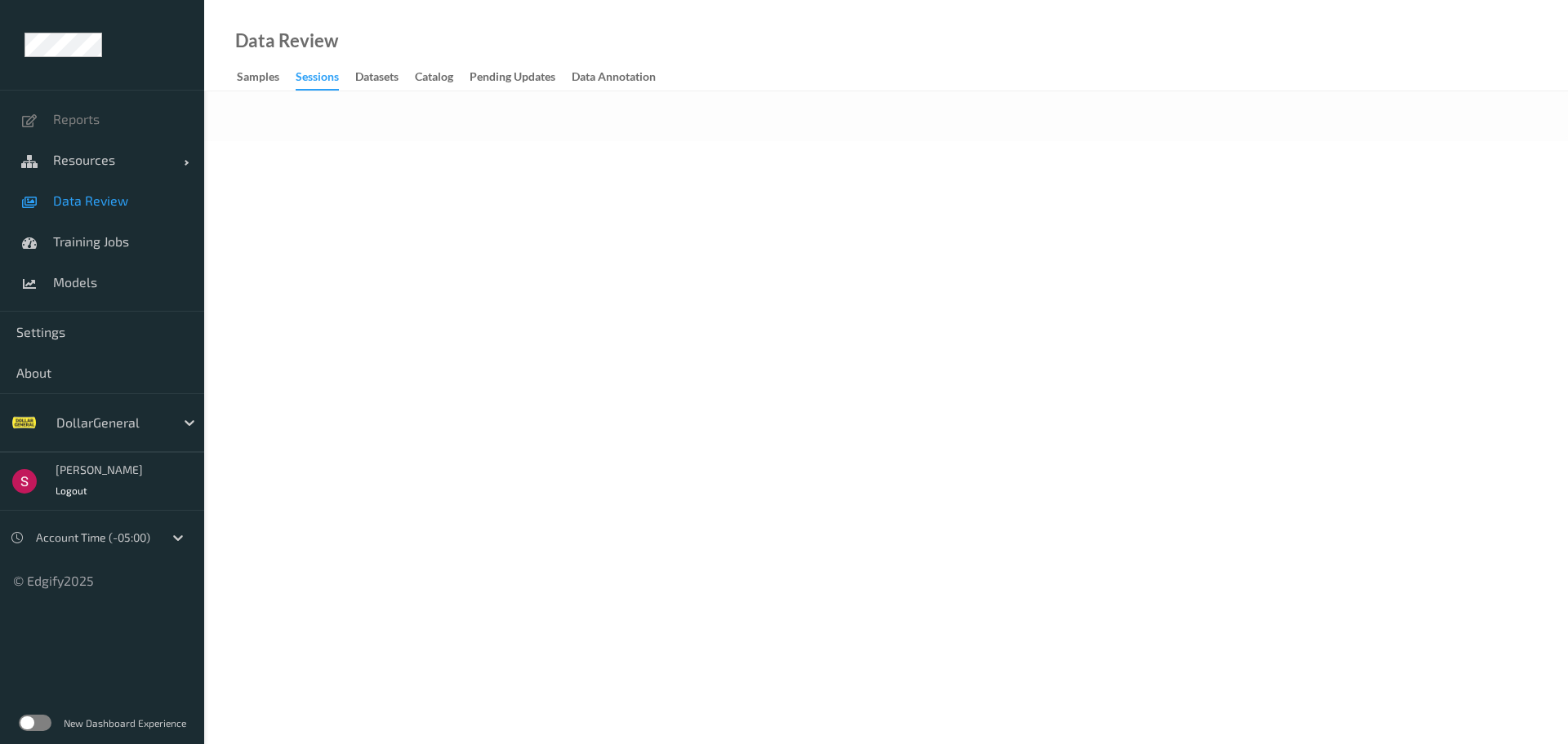
click at [29, 730] on label at bounding box center [35, 723] width 32 height 17
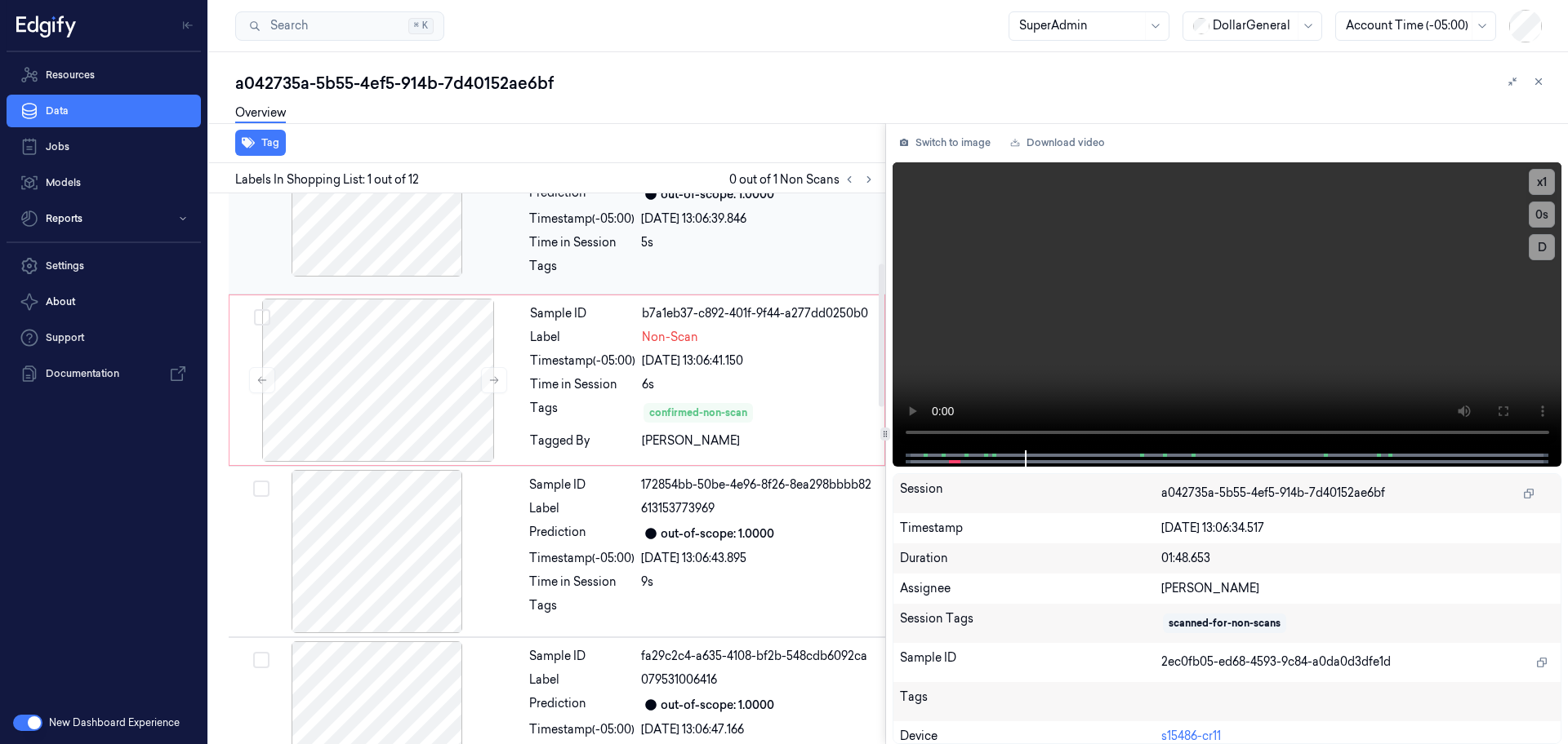
scroll to position [269, 0]
click at [499, 379] on icon at bounding box center [493, 379] width 11 height 11
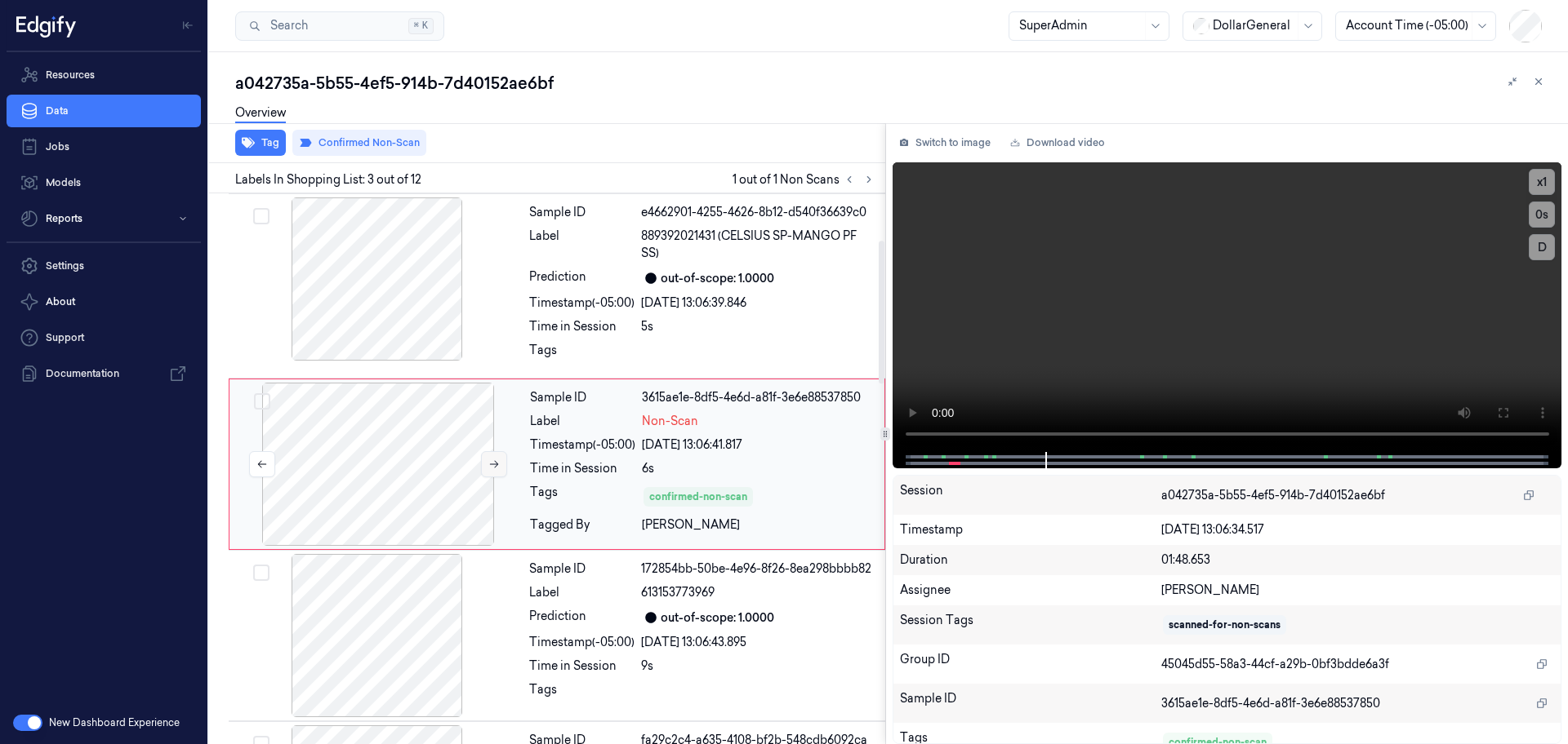
scroll to position [180, 0]
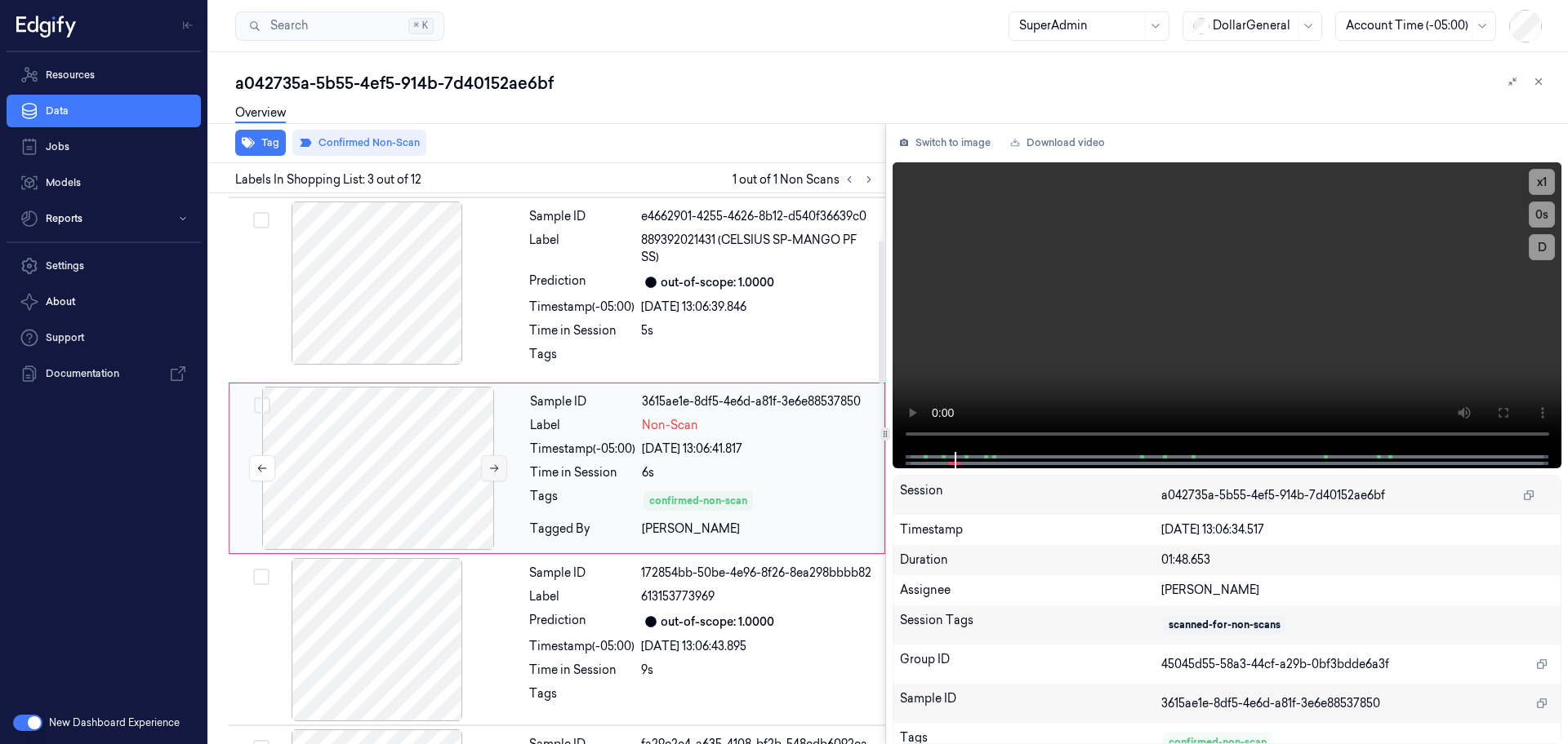
click at [493, 475] on button at bounding box center [494, 469] width 26 height 26
click at [489, 471] on icon at bounding box center [493, 468] width 11 height 11
click at [489, 470] on icon at bounding box center [493, 468] width 11 height 11
click at [377, 298] on div at bounding box center [377, 282] width 291 height 163
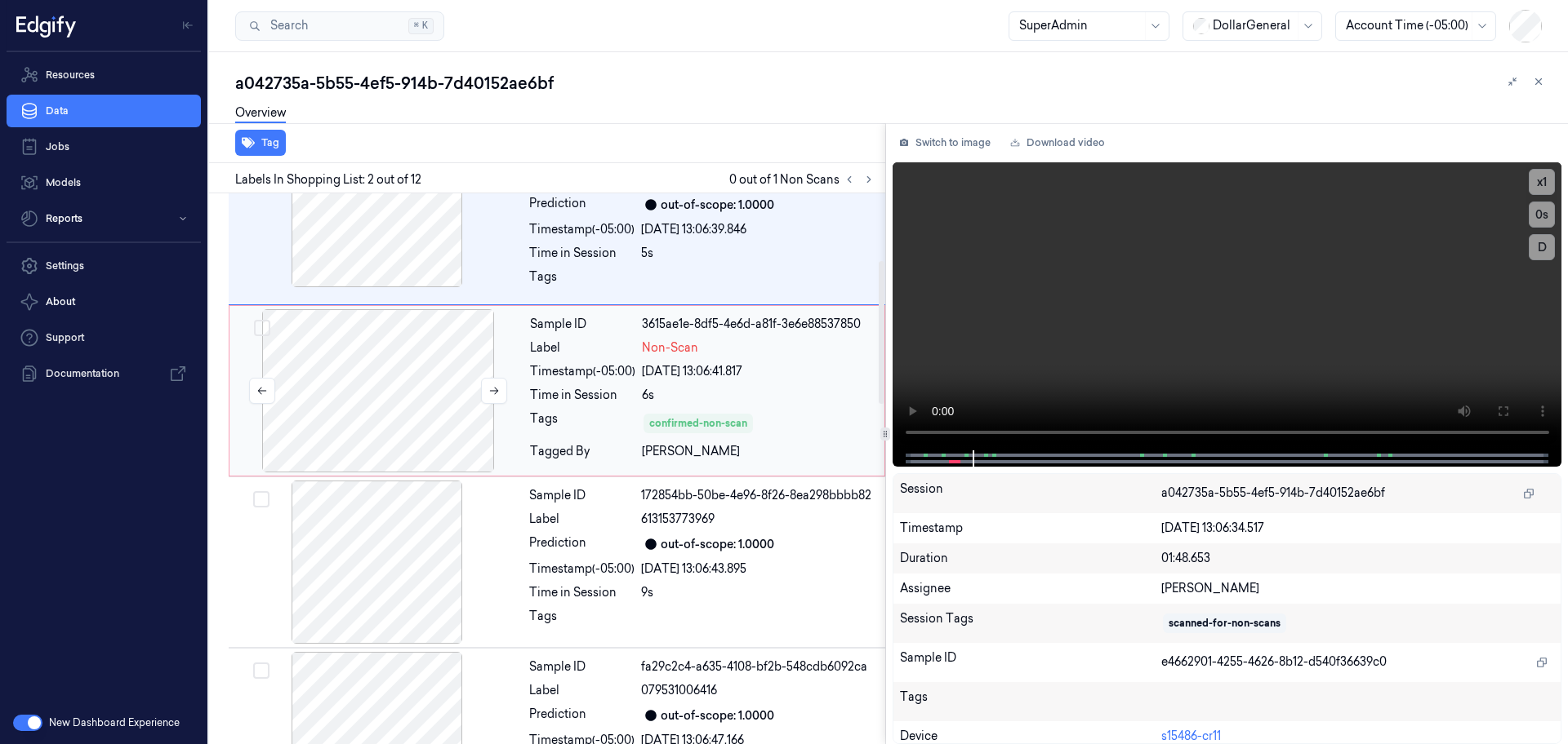
scroll to position [262, 0]
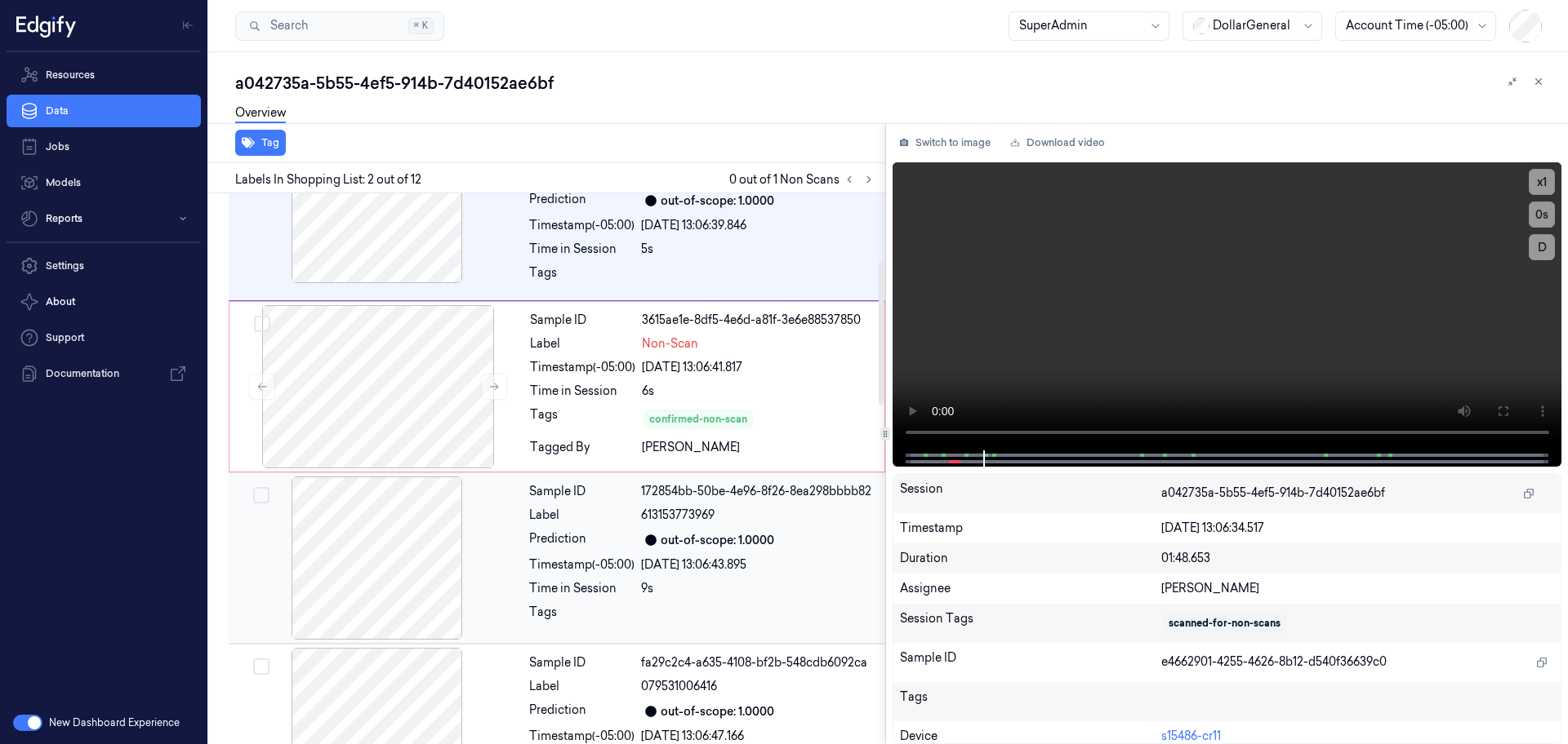
click at [376, 547] on div at bounding box center [377, 558] width 291 height 163
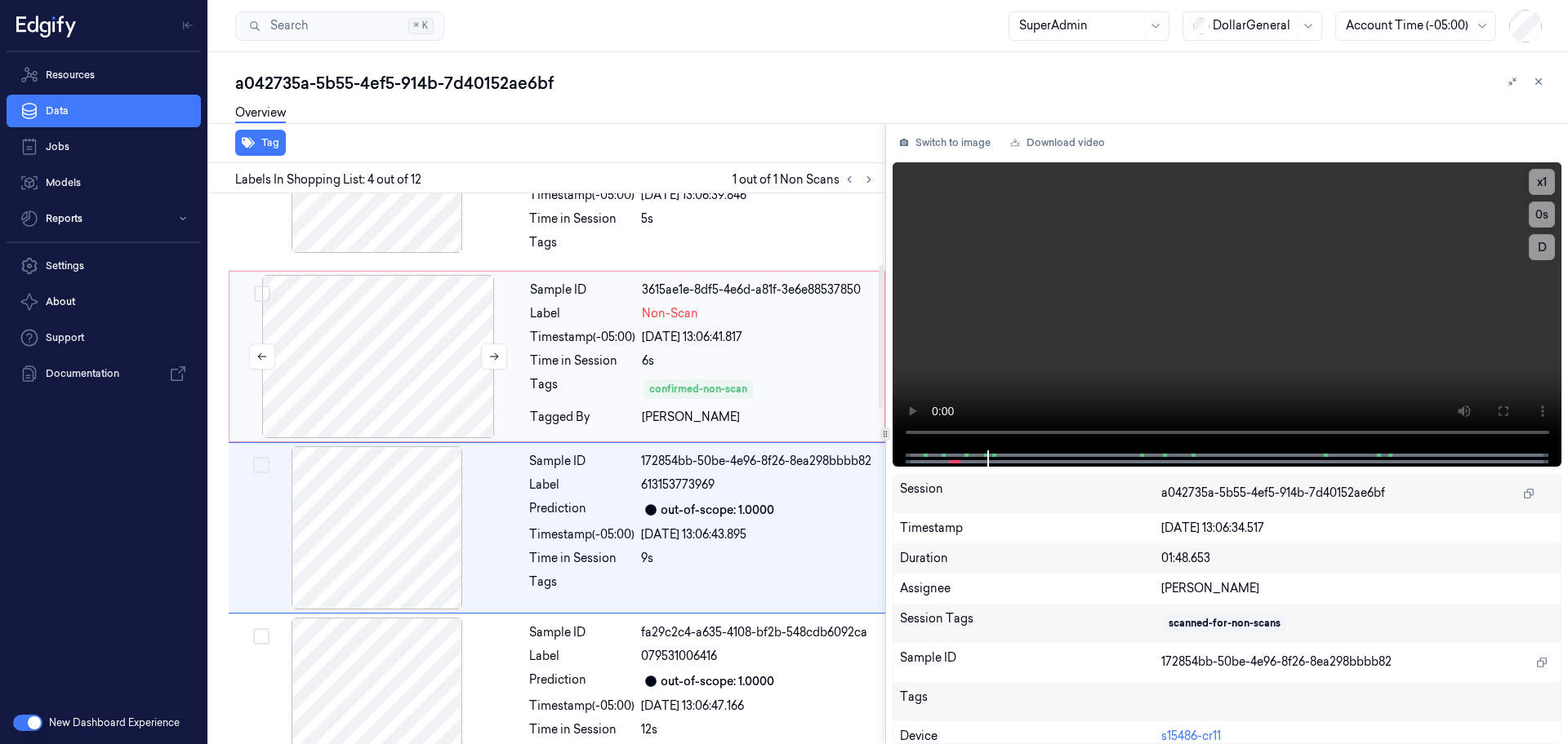
scroll to position [266, 0]
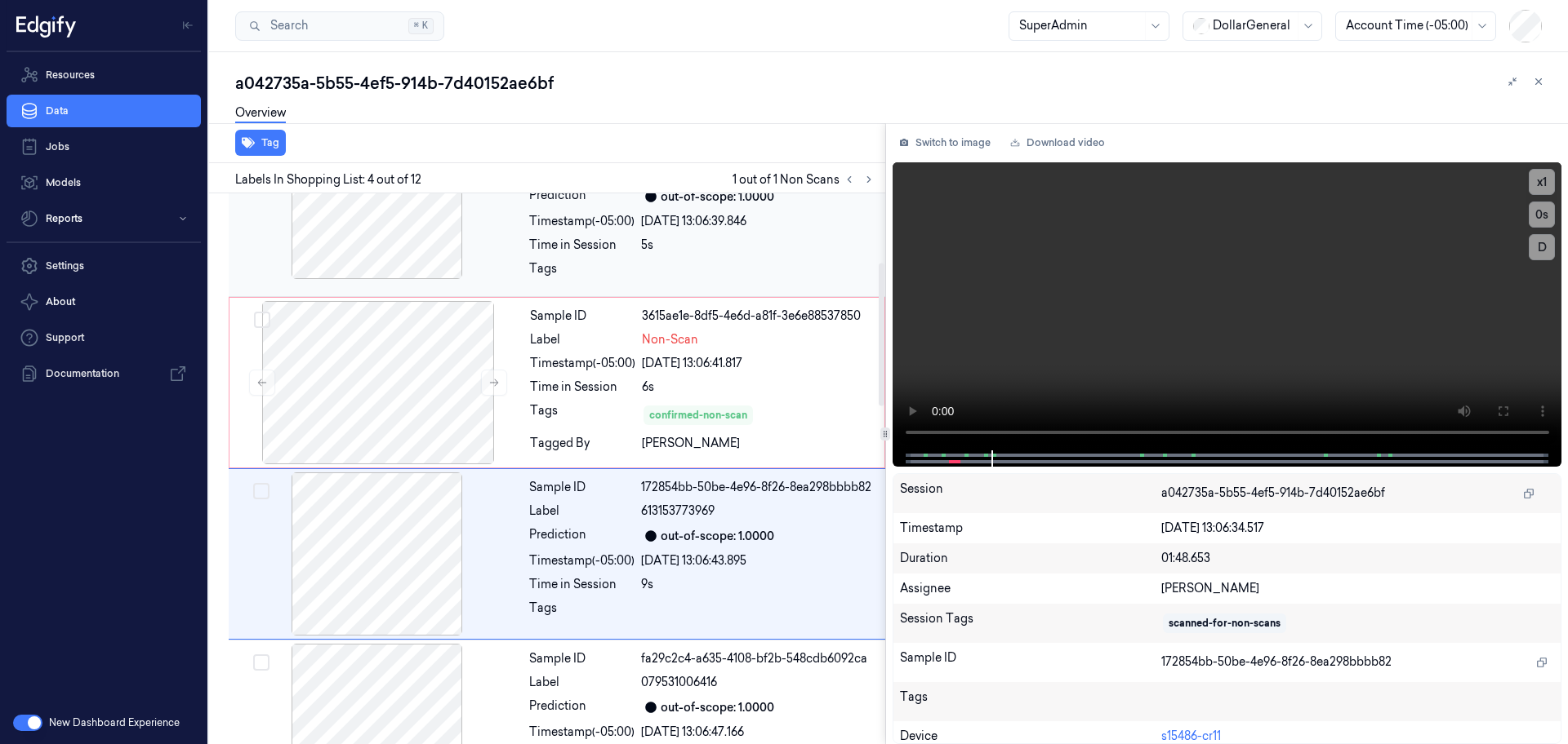
click at [401, 247] on div at bounding box center [377, 197] width 291 height 163
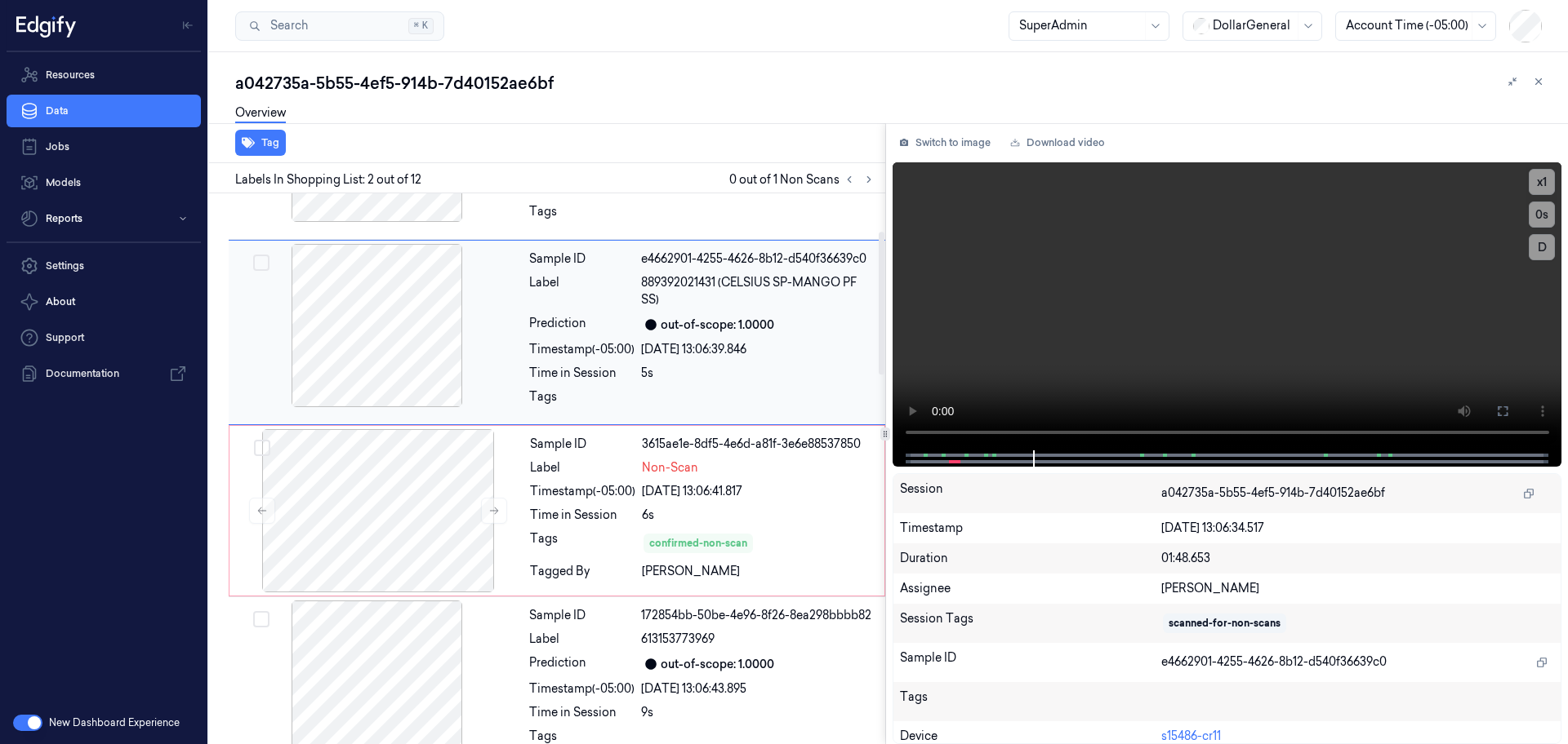
scroll to position [151, 0]
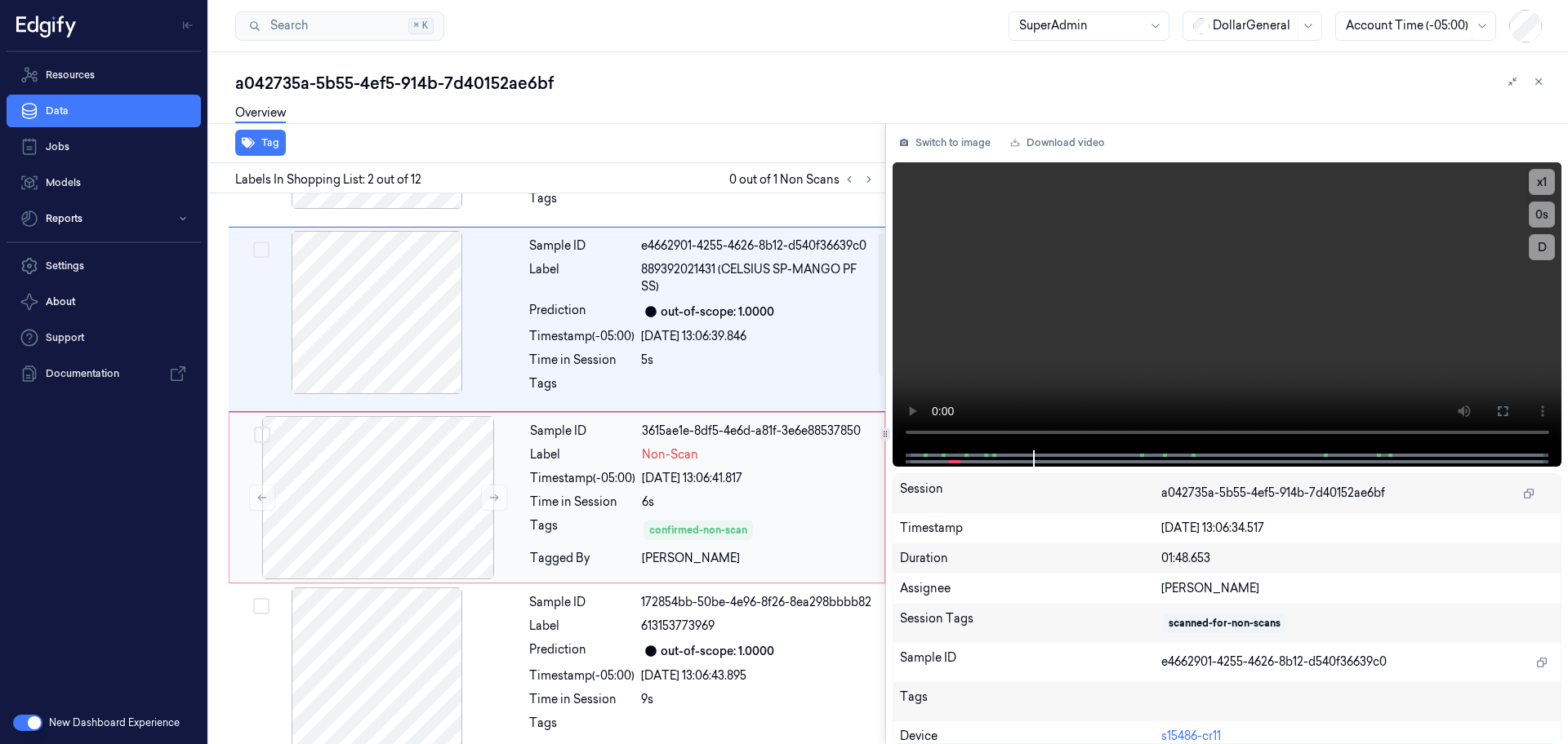
click at [805, 498] on div "6s" at bounding box center [757, 503] width 233 height 17
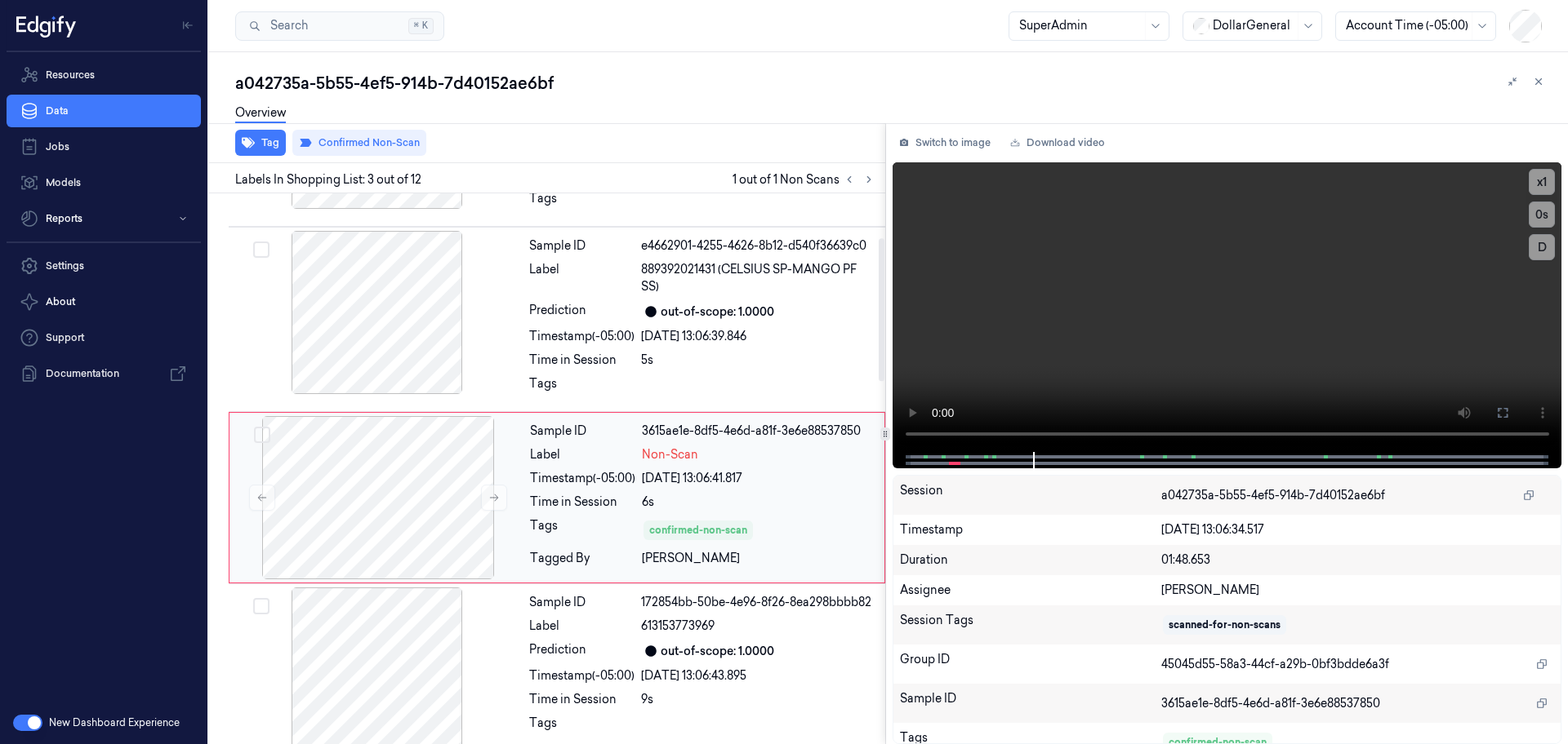
scroll to position [180, 0]
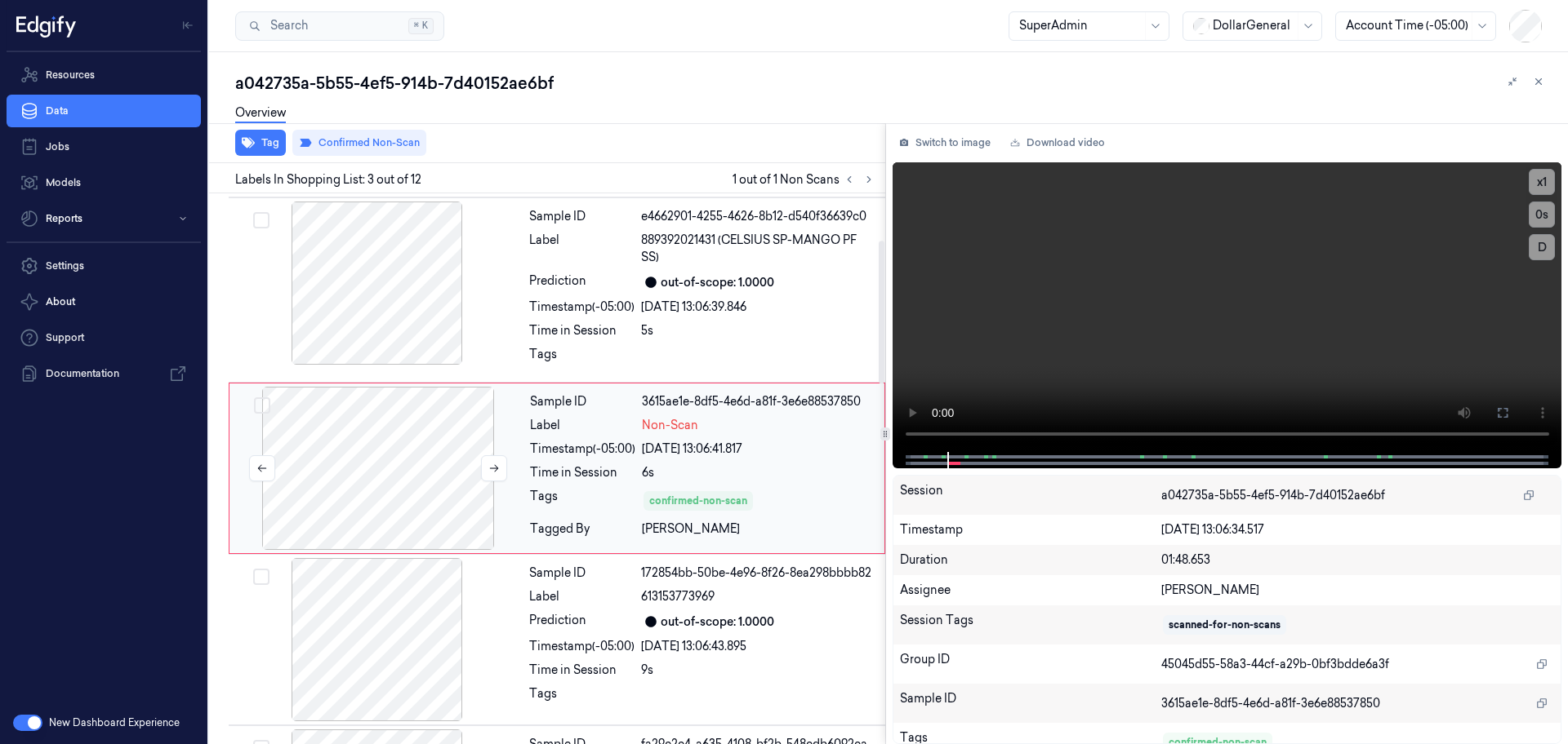
click at [257, 395] on div at bounding box center [378, 468] width 291 height 163
click at [263, 402] on button "Select row" at bounding box center [261, 405] width 17 height 17
click at [266, 400] on button "Select row" at bounding box center [261, 406] width 17 height 17
click at [1540, 80] on icon at bounding box center [1538, 82] width 6 height 6
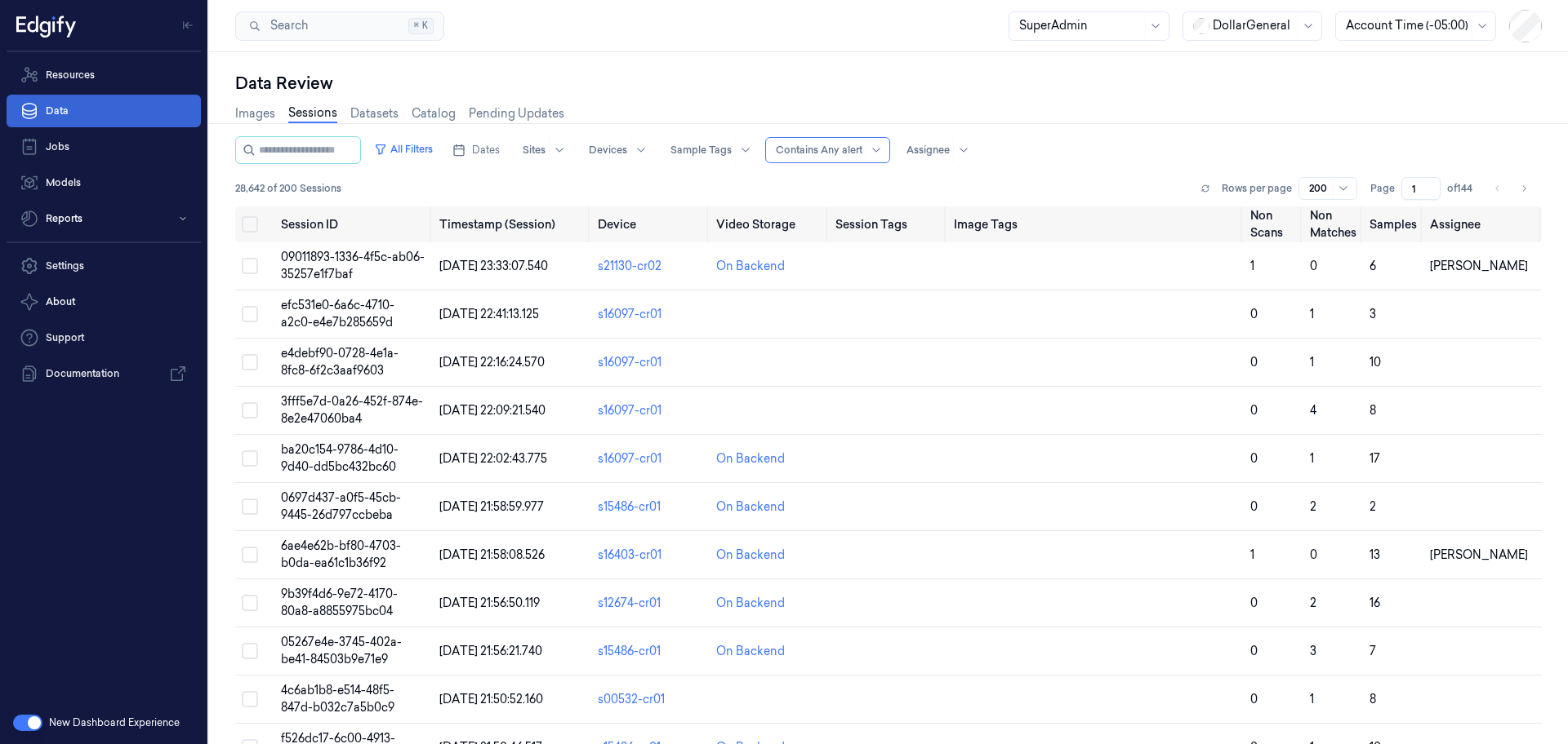
click at [78, 106] on link "Data" at bounding box center [103, 111] width 194 height 32
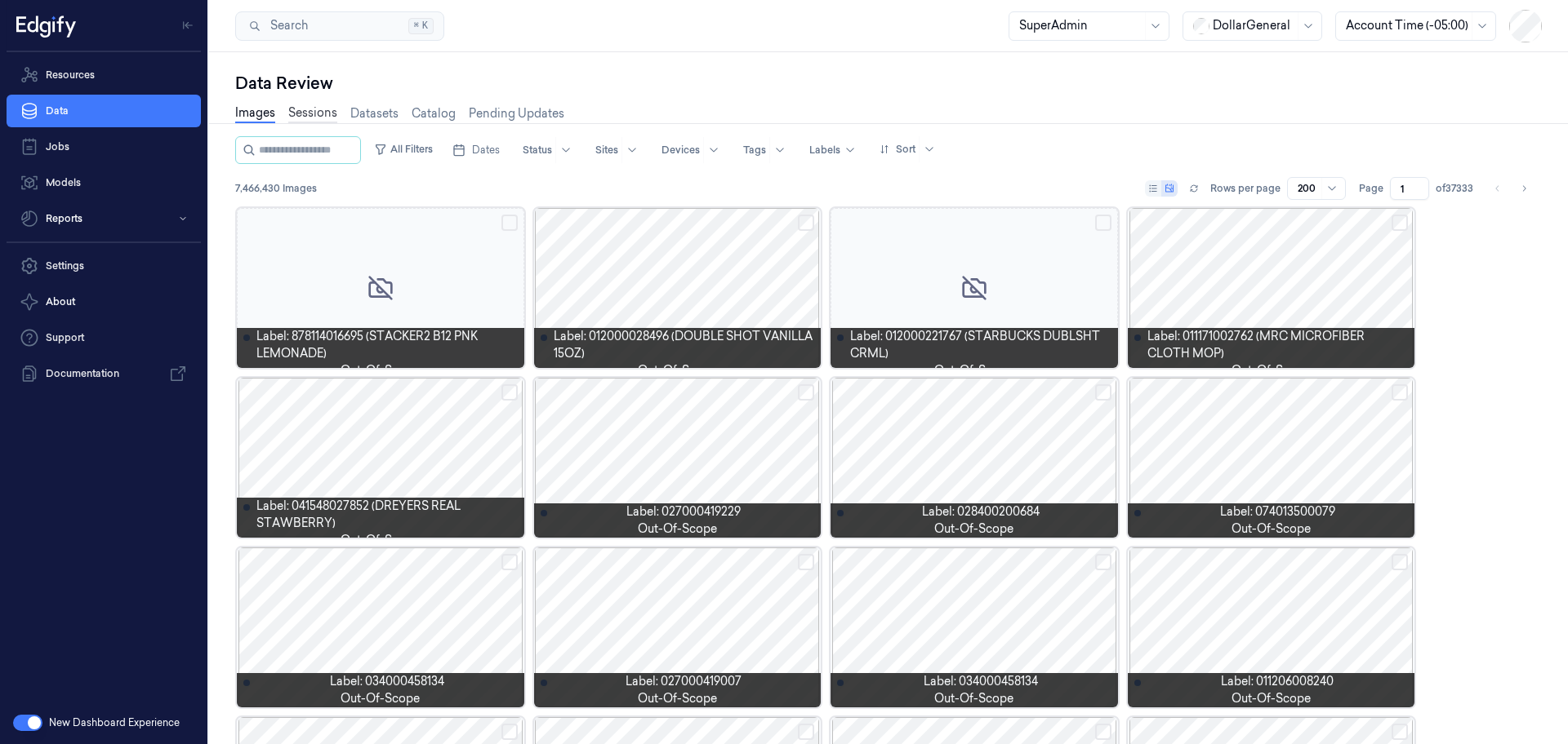
click at [335, 112] on link "Sessions" at bounding box center [313, 114] width 49 height 19
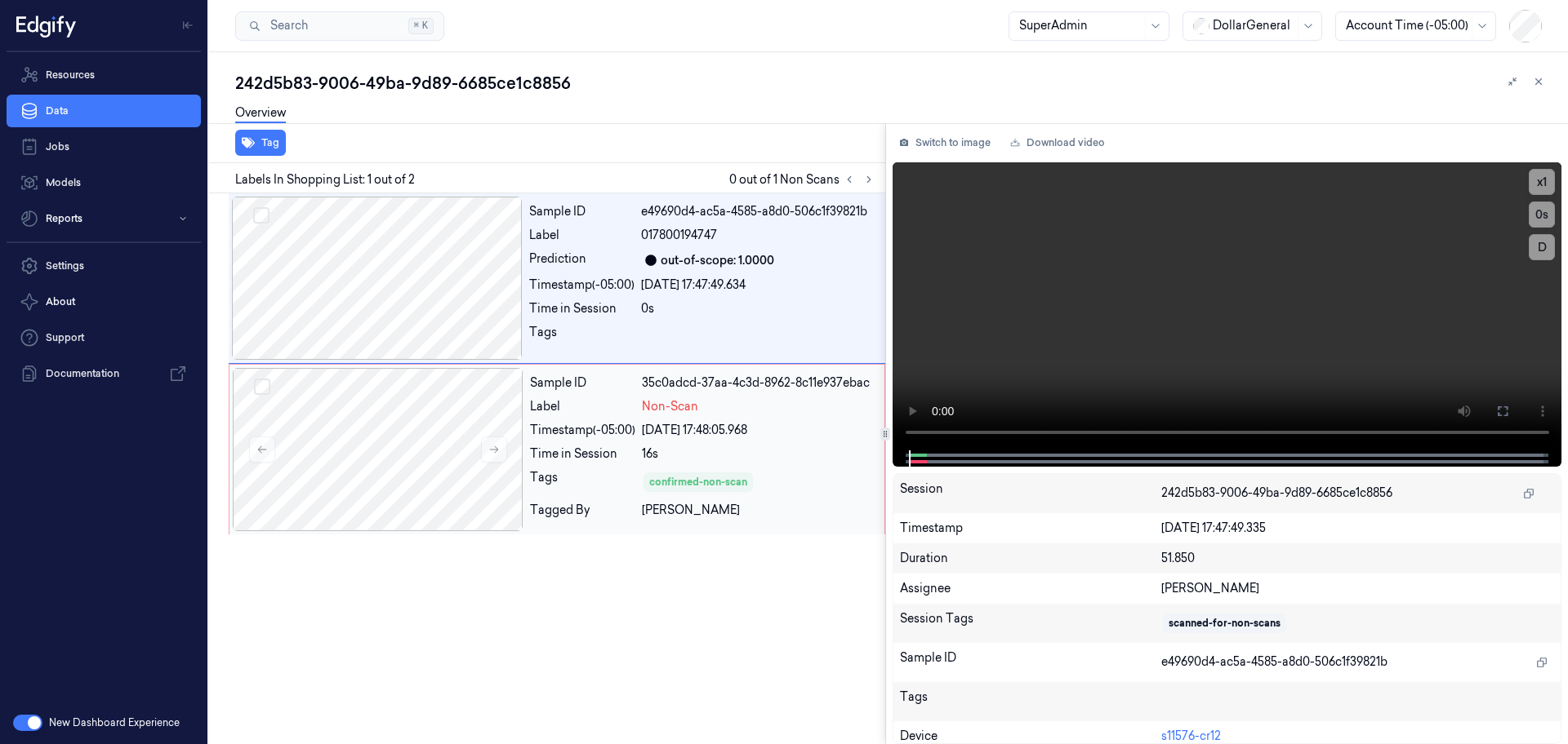
click at [746, 433] on div "[DATE] 17:48:05.968" at bounding box center [757, 430] width 233 height 17
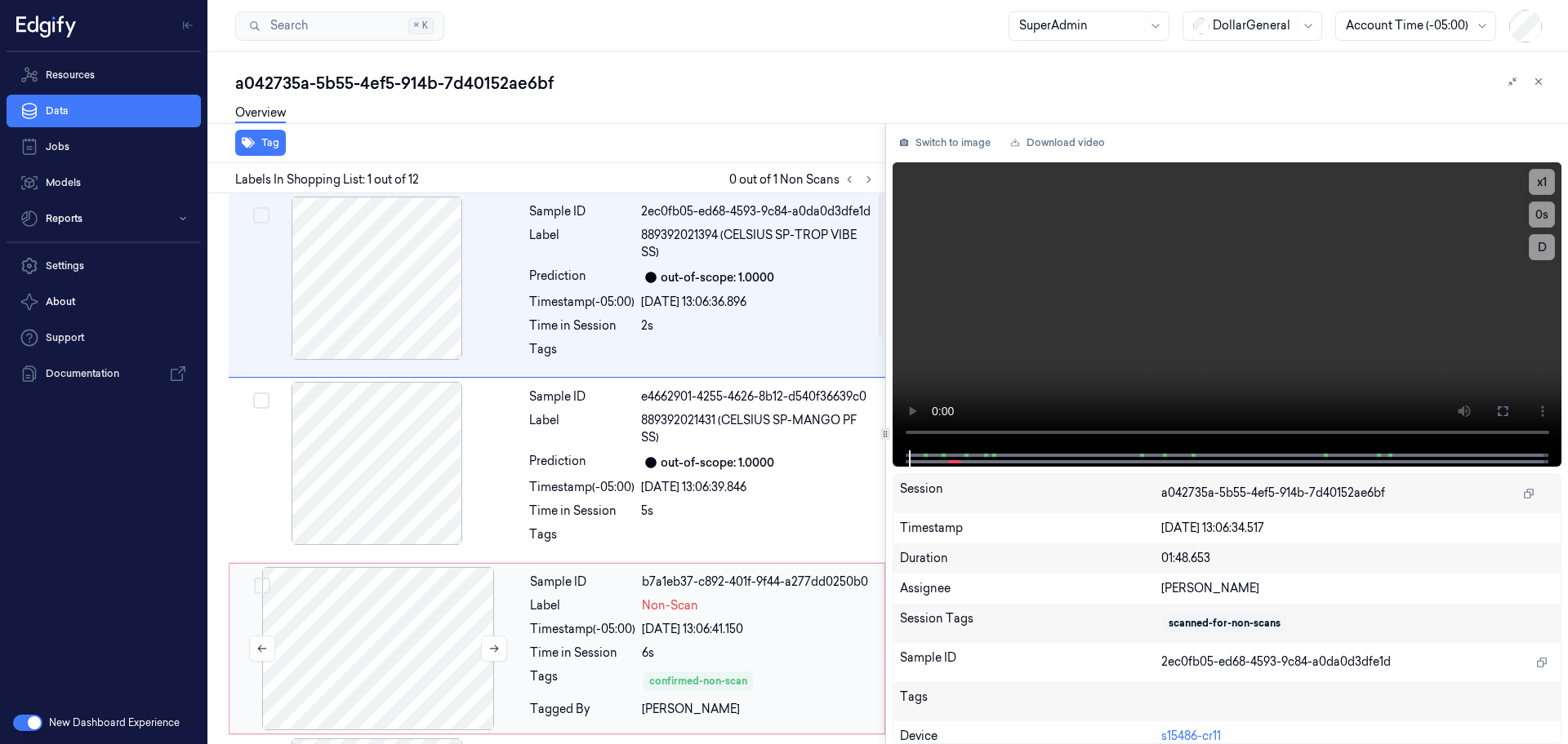
click at [498, 587] on div at bounding box center [378, 648] width 291 height 163
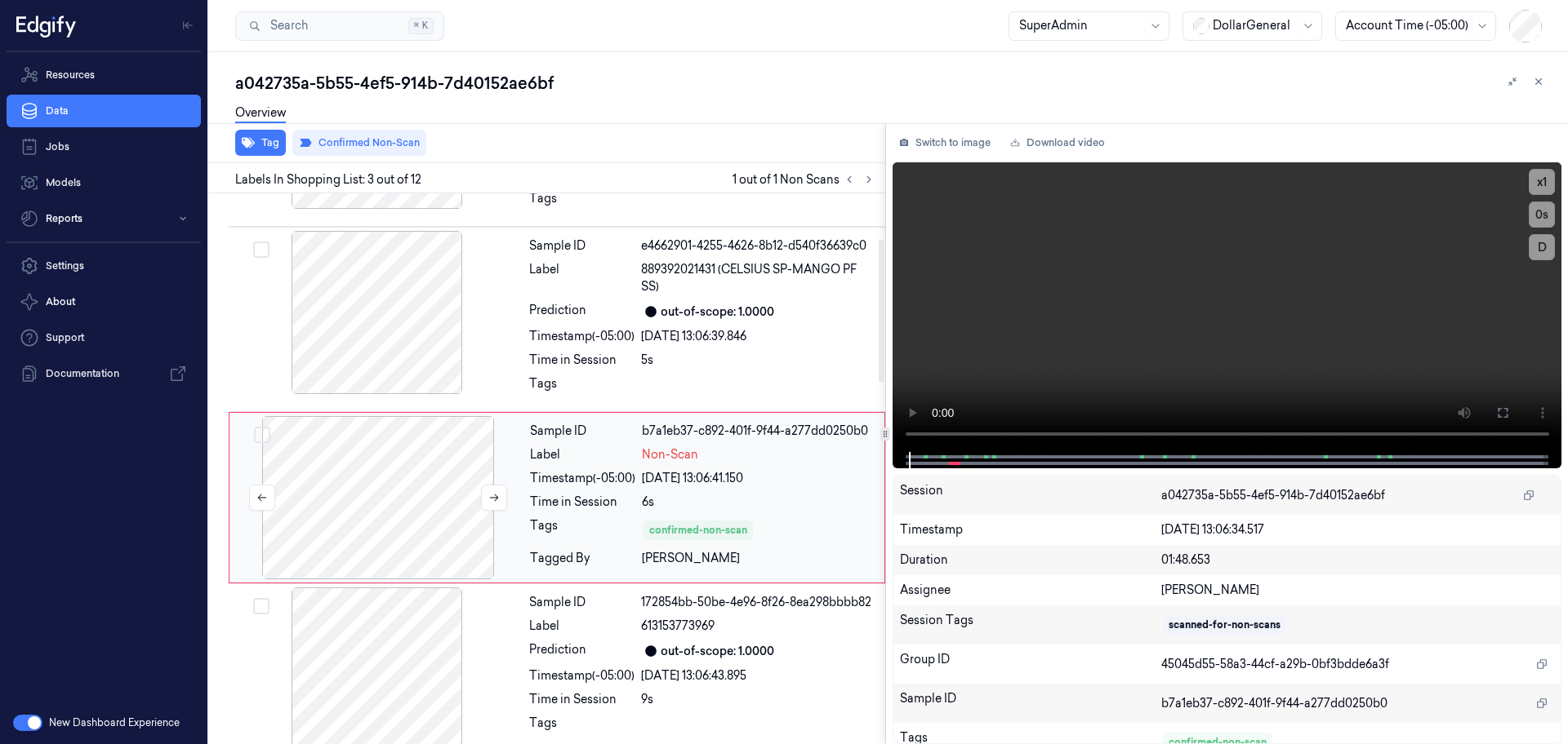
scroll to position [180, 0]
